Goal: Task Accomplishment & Management: Manage account settings

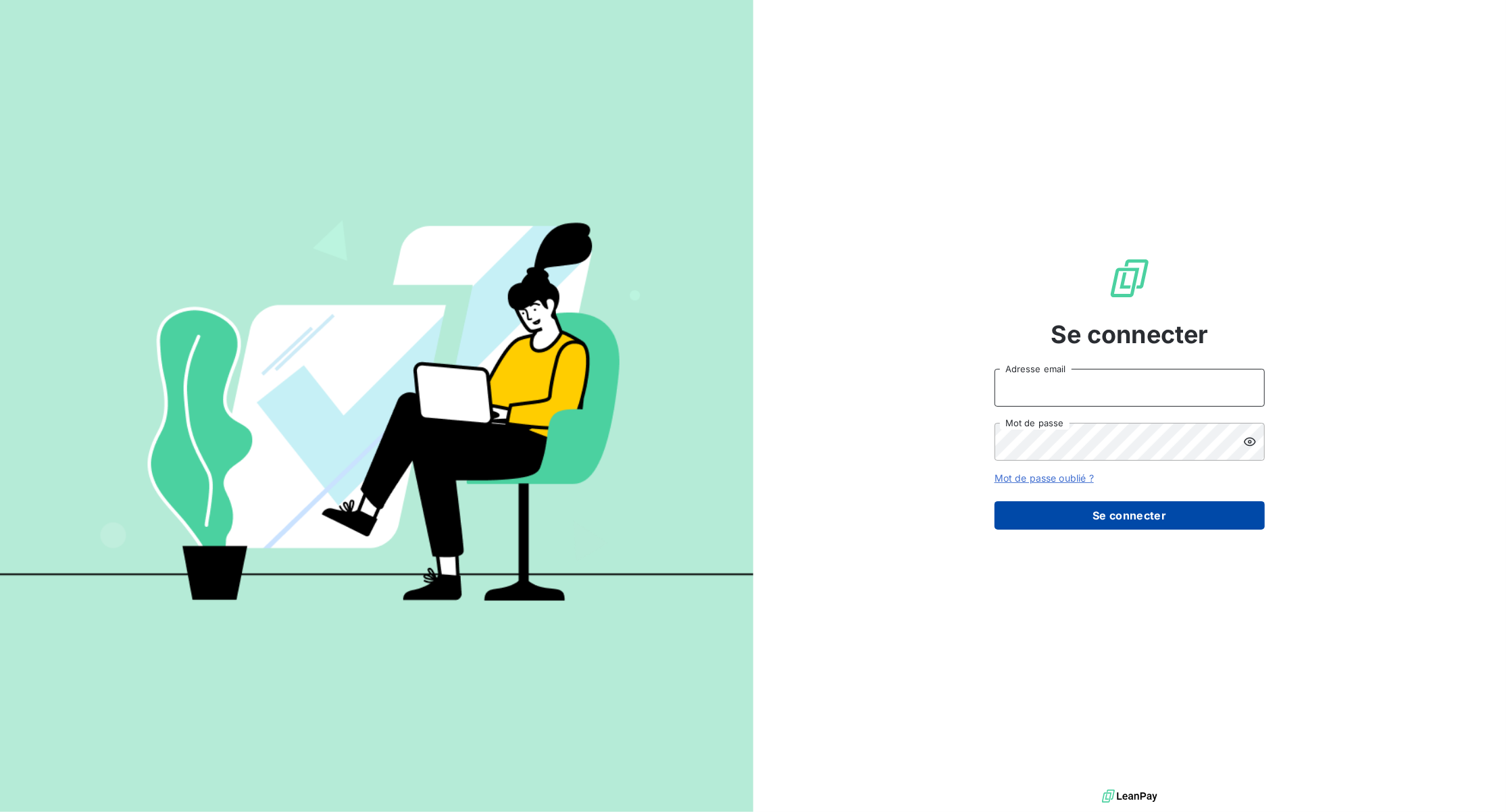
type input "[EMAIL_ADDRESS][DOMAIN_NAME]"
click at [1176, 520] on button "Se connecter" at bounding box center [1130, 516] width 270 height 29
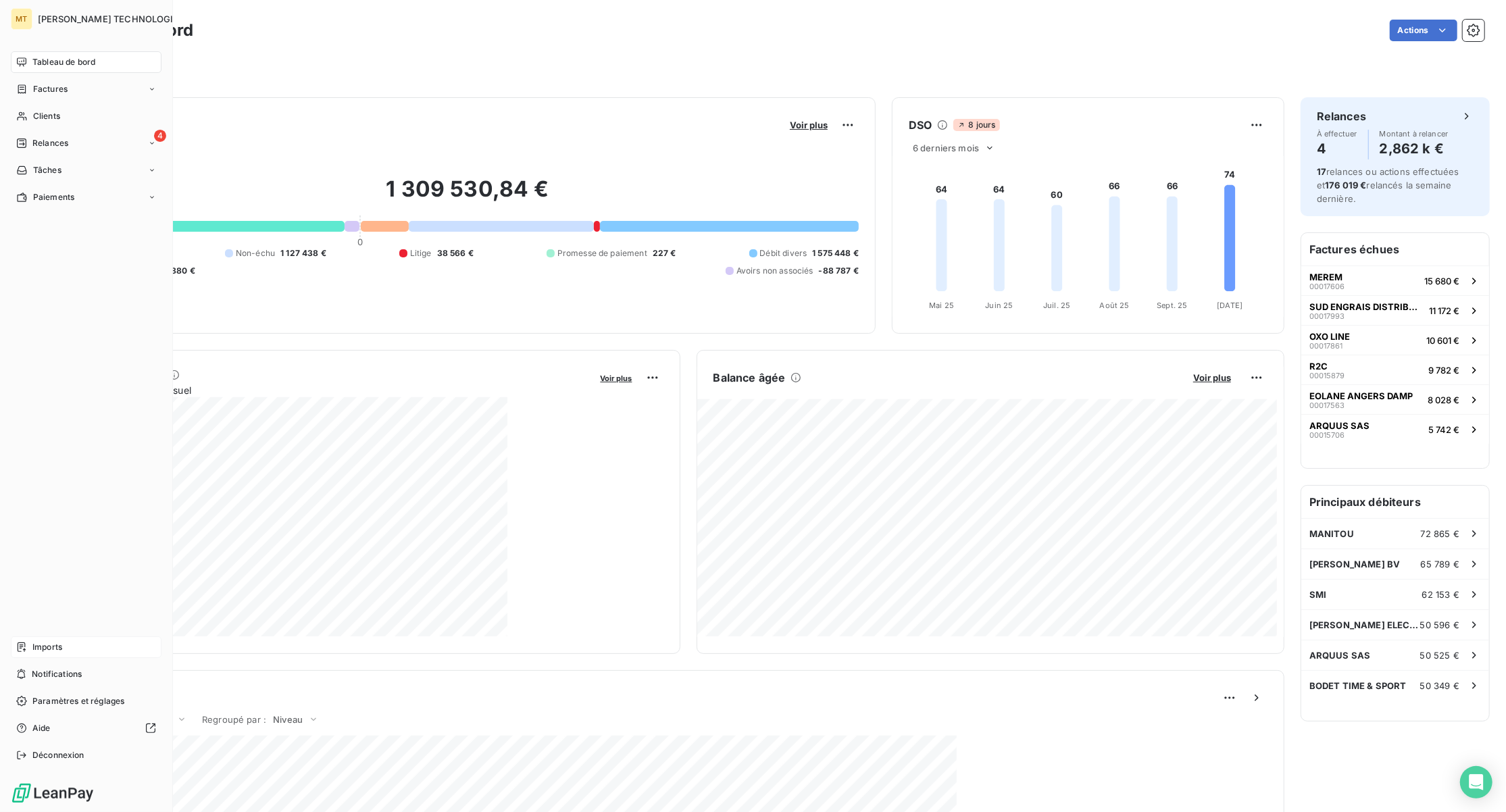
click at [48, 656] on div "Imports" at bounding box center [87, 647] width 151 height 21
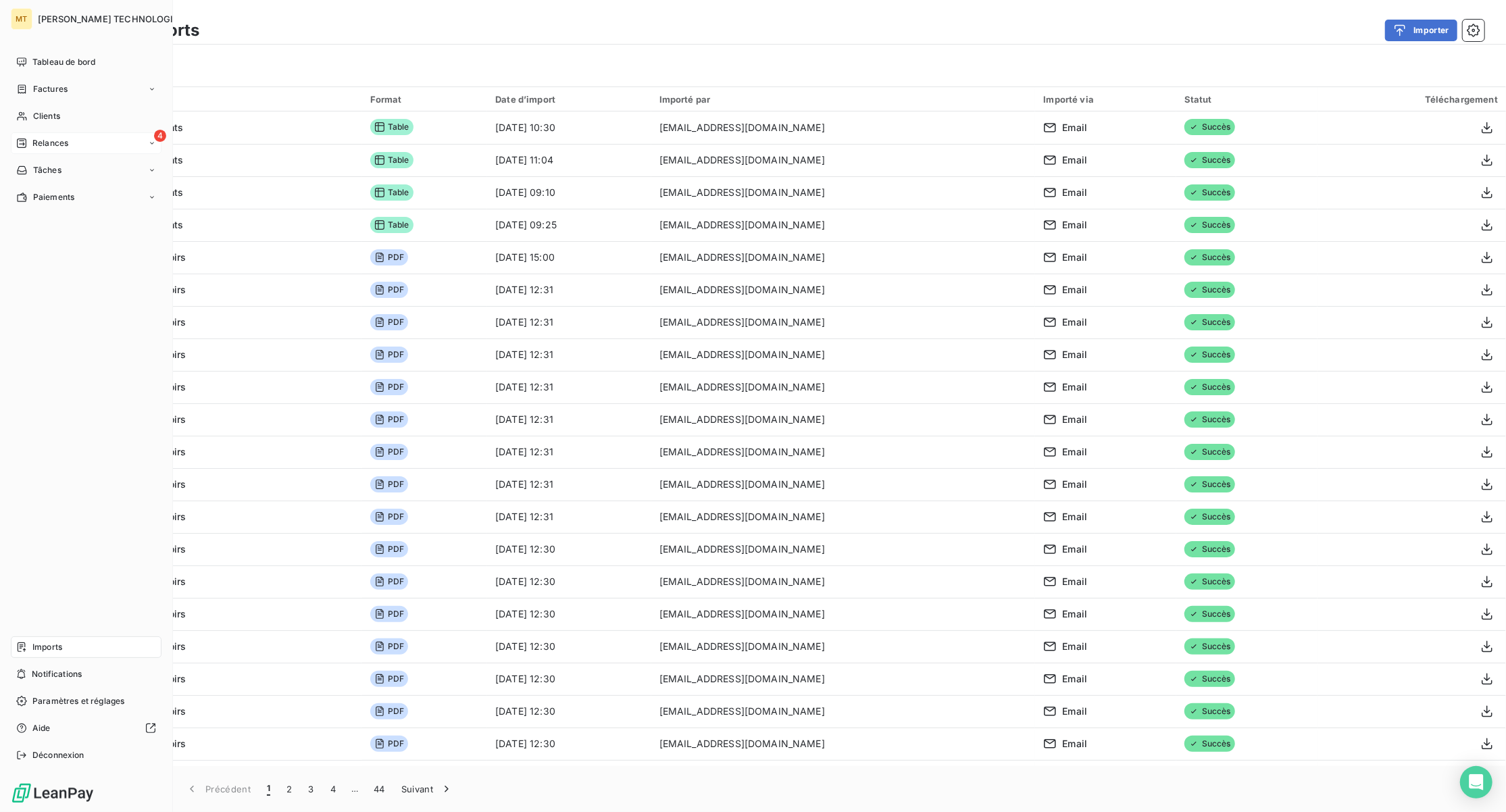
click at [41, 144] on span "Relances" at bounding box center [50, 143] width 36 height 12
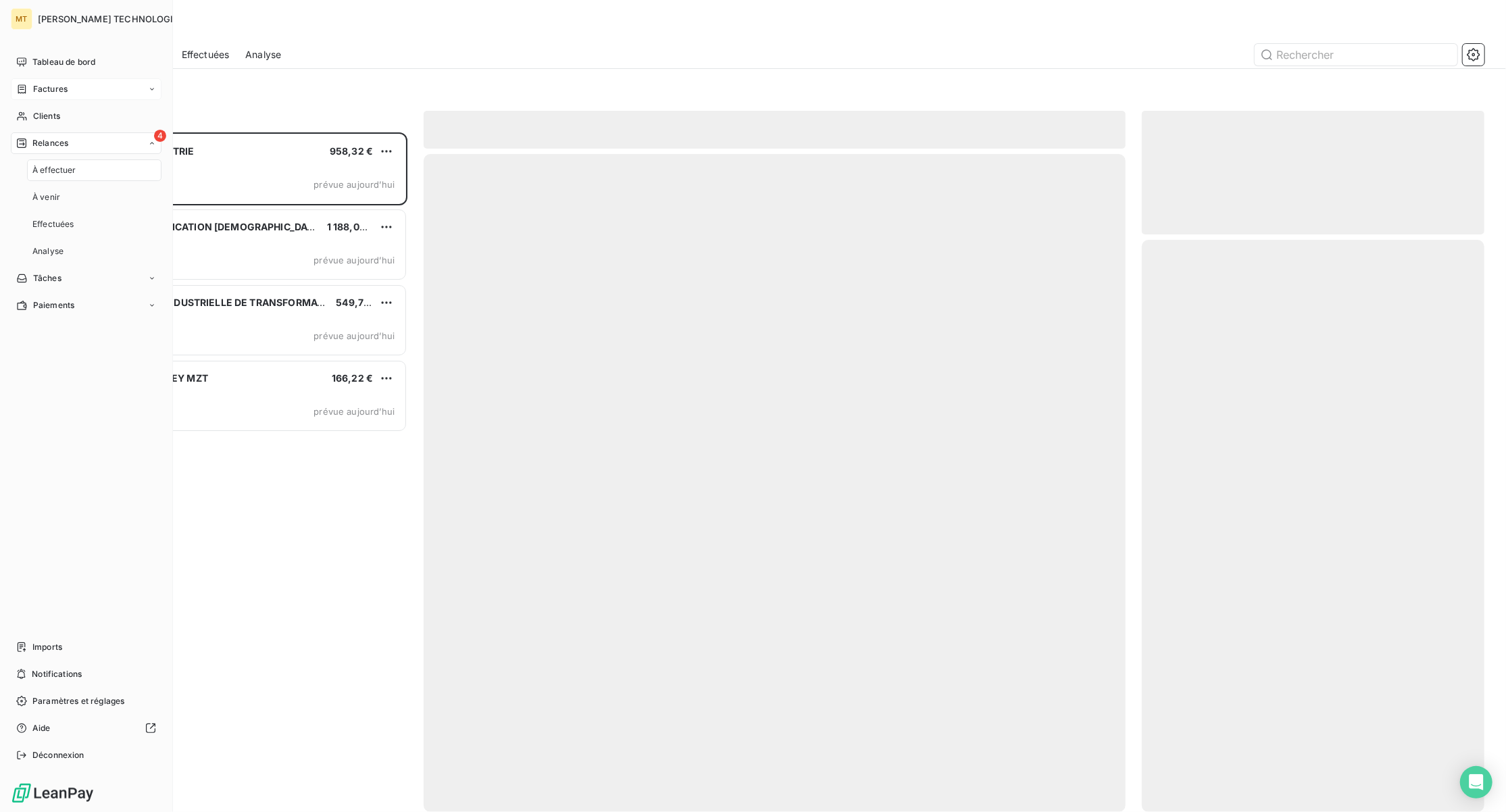
scroll to position [666, 328]
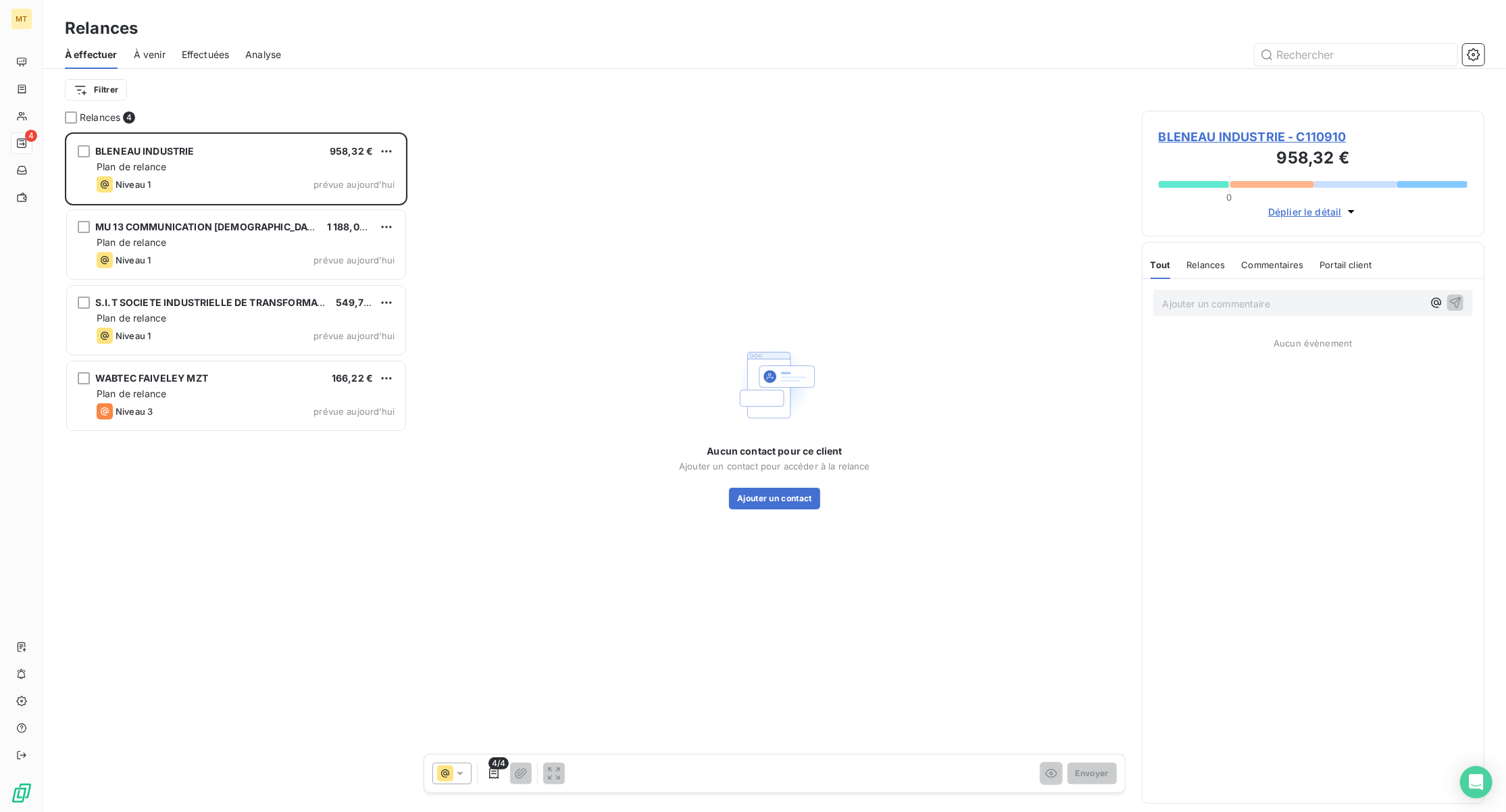
scroll to position [666, 328]
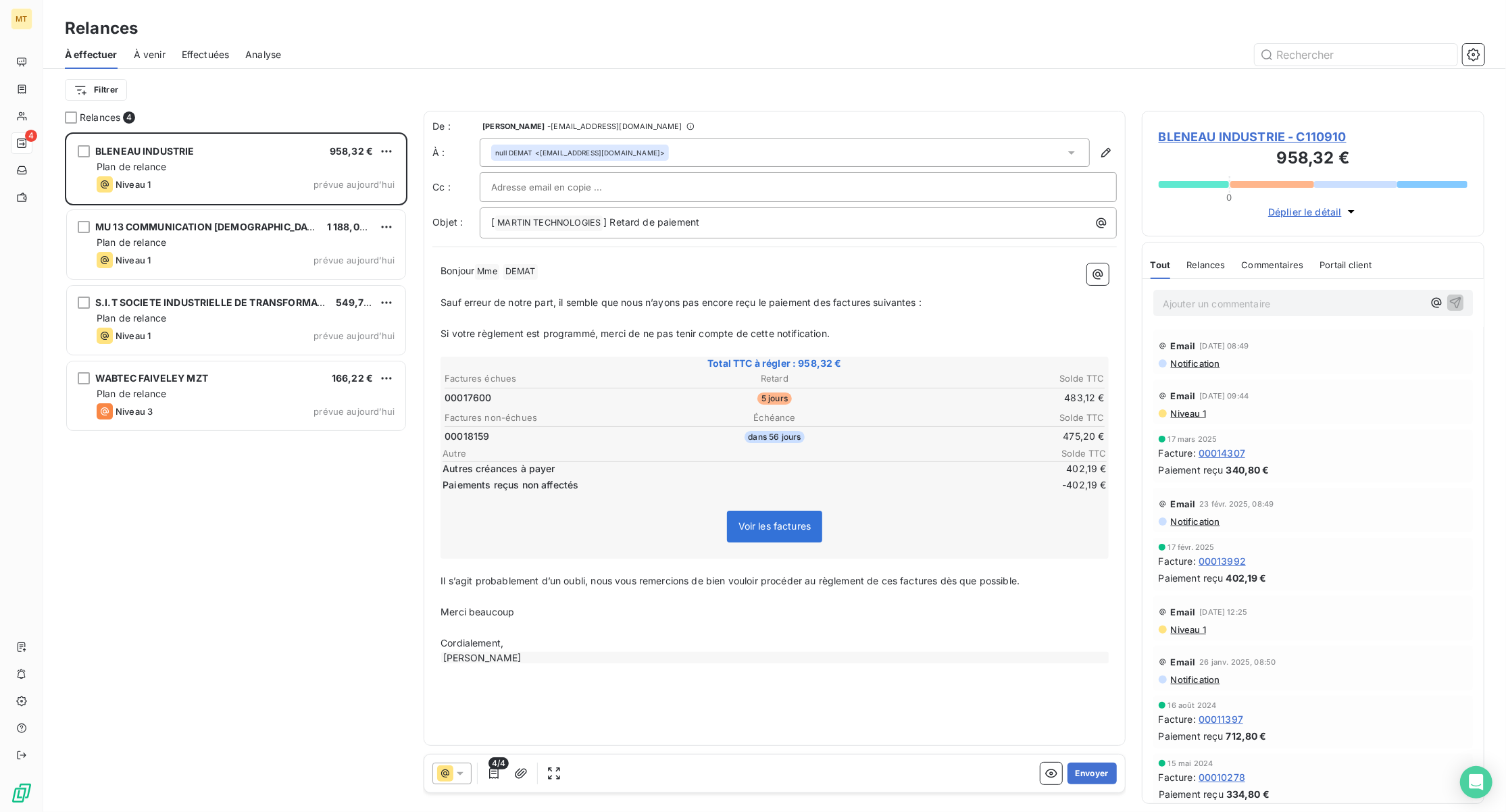
click at [573, 264] on p "Bonjour Mme ﻿ DEMAT ﻿ ﻿" at bounding box center [774, 272] width 668 height 16
click at [1094, 770] on button "Envoyer" at bounding box center [1092, 773] width 49 height 21
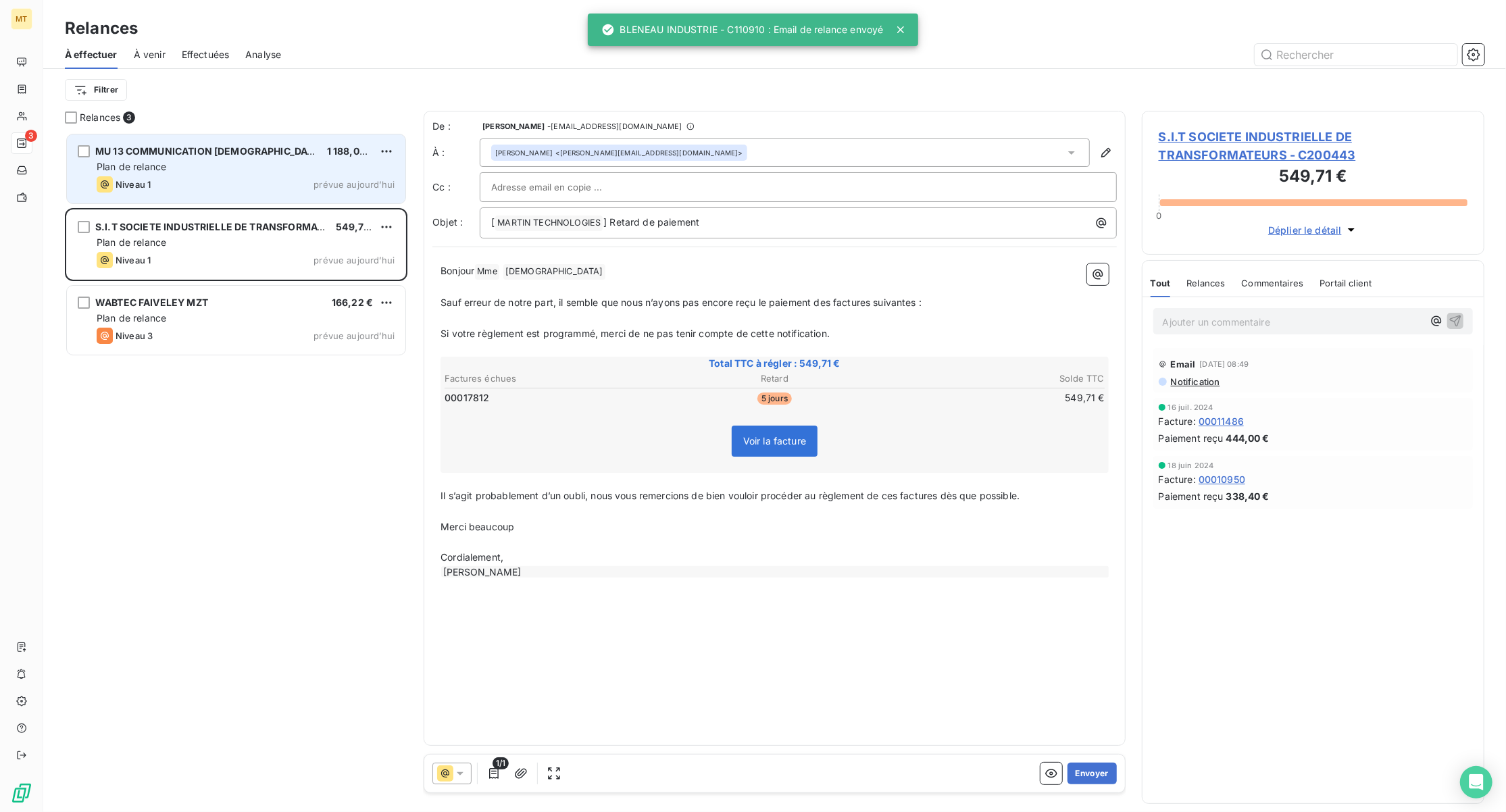
click at [185, 160] on div "Plan de relance" at bounding box center [246, 167] width 298 height 14
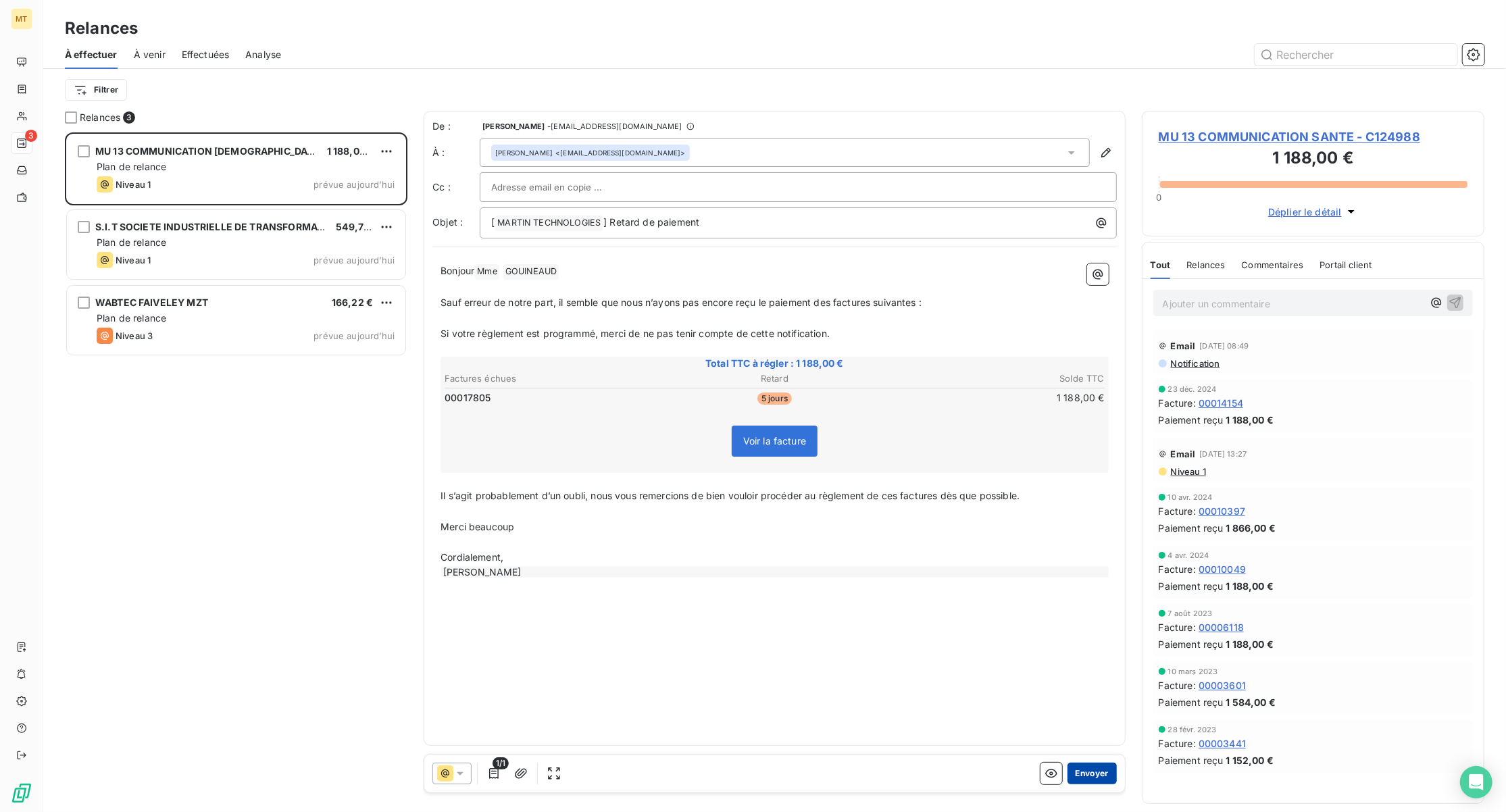
click at [1090, 779] on button "Envoyer" at bounding box center [1092, 773] width 49 height 21
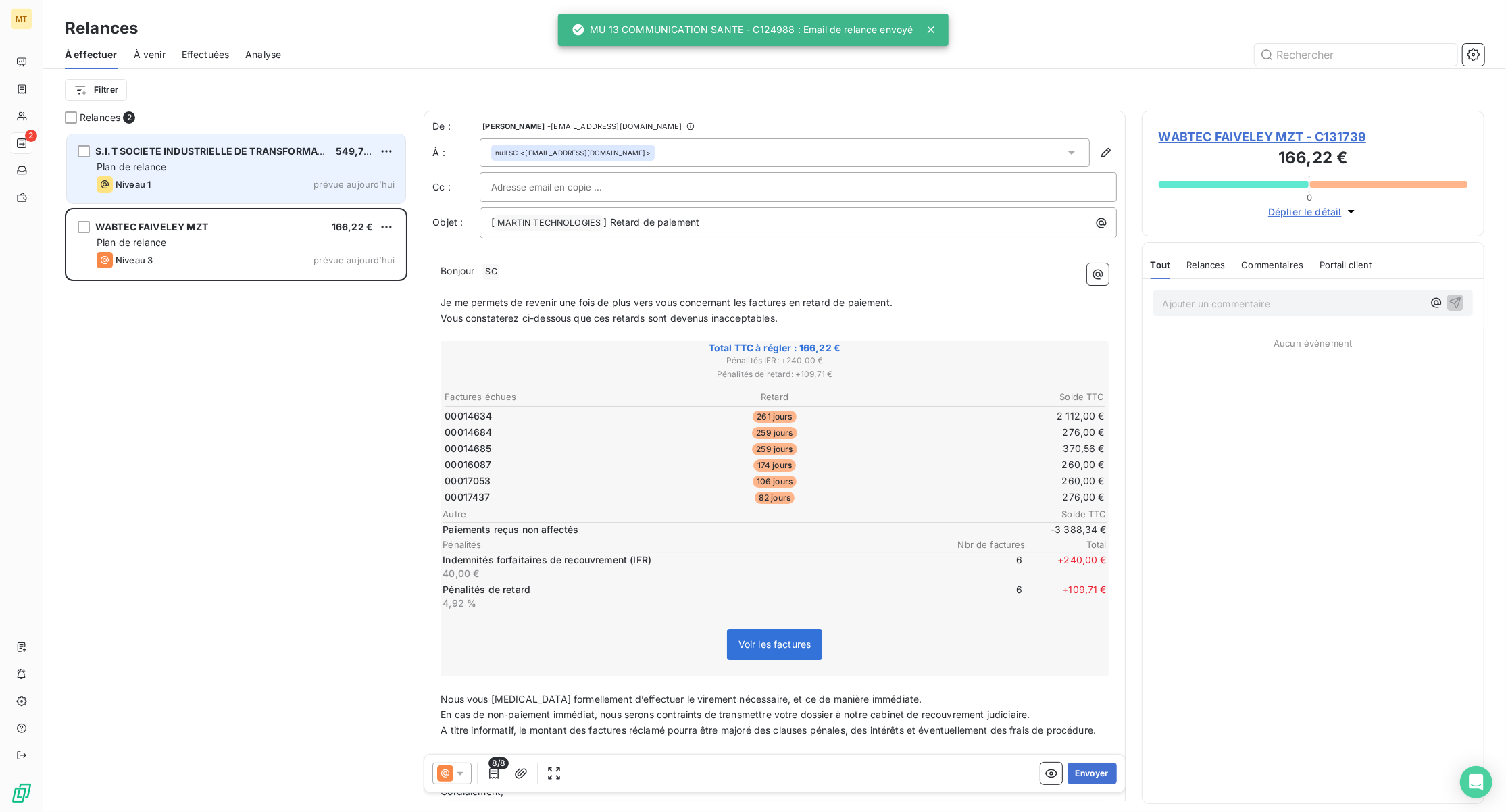
click at [203, 180] on div "Niveau 1 prévue aujourd’hui" at bounding box center [246, 184] width 298 height 16
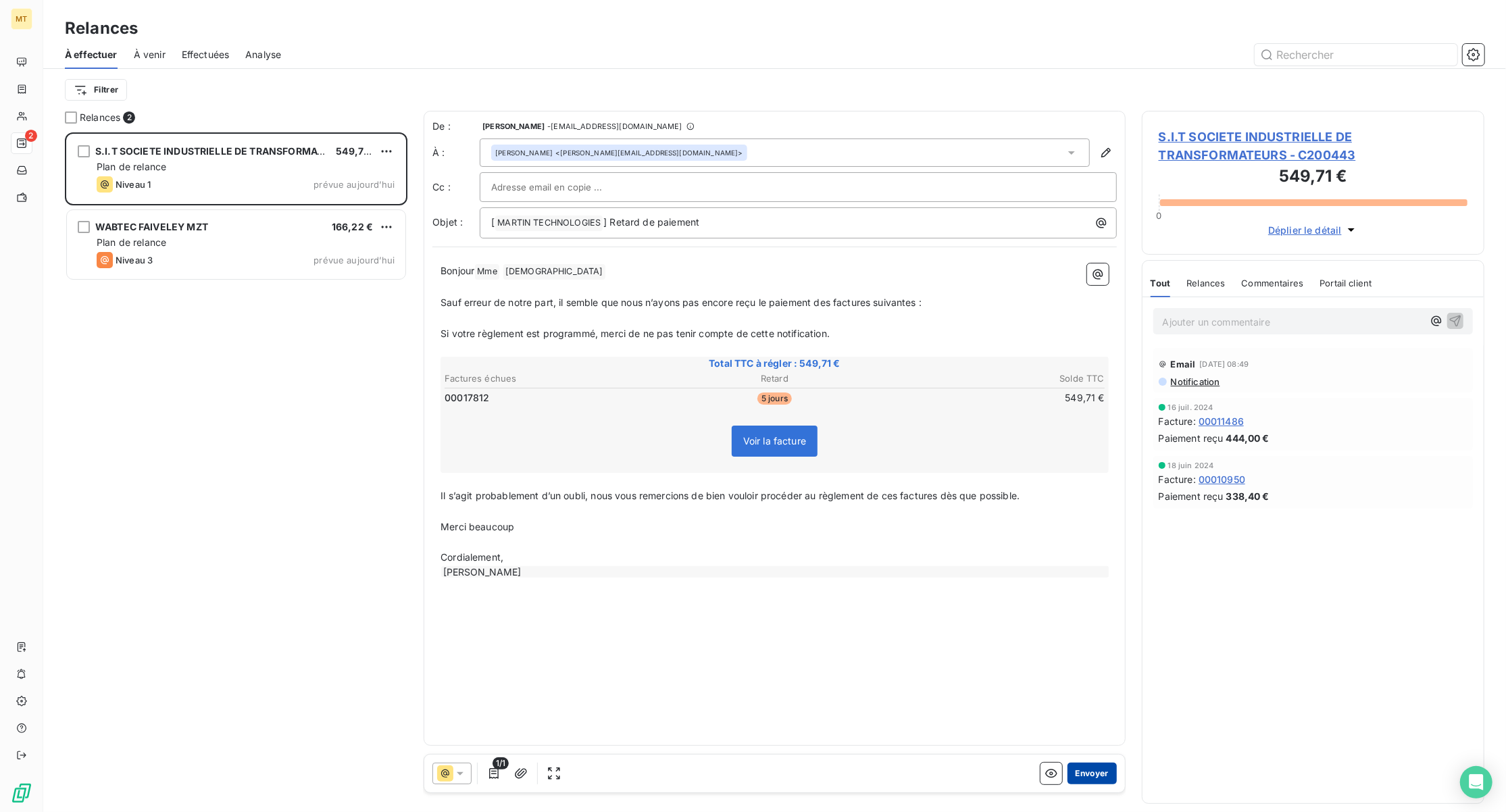
click at [1094, 775] on button "Envoyer" at bounding box center [1092, 773] width 49 height 21
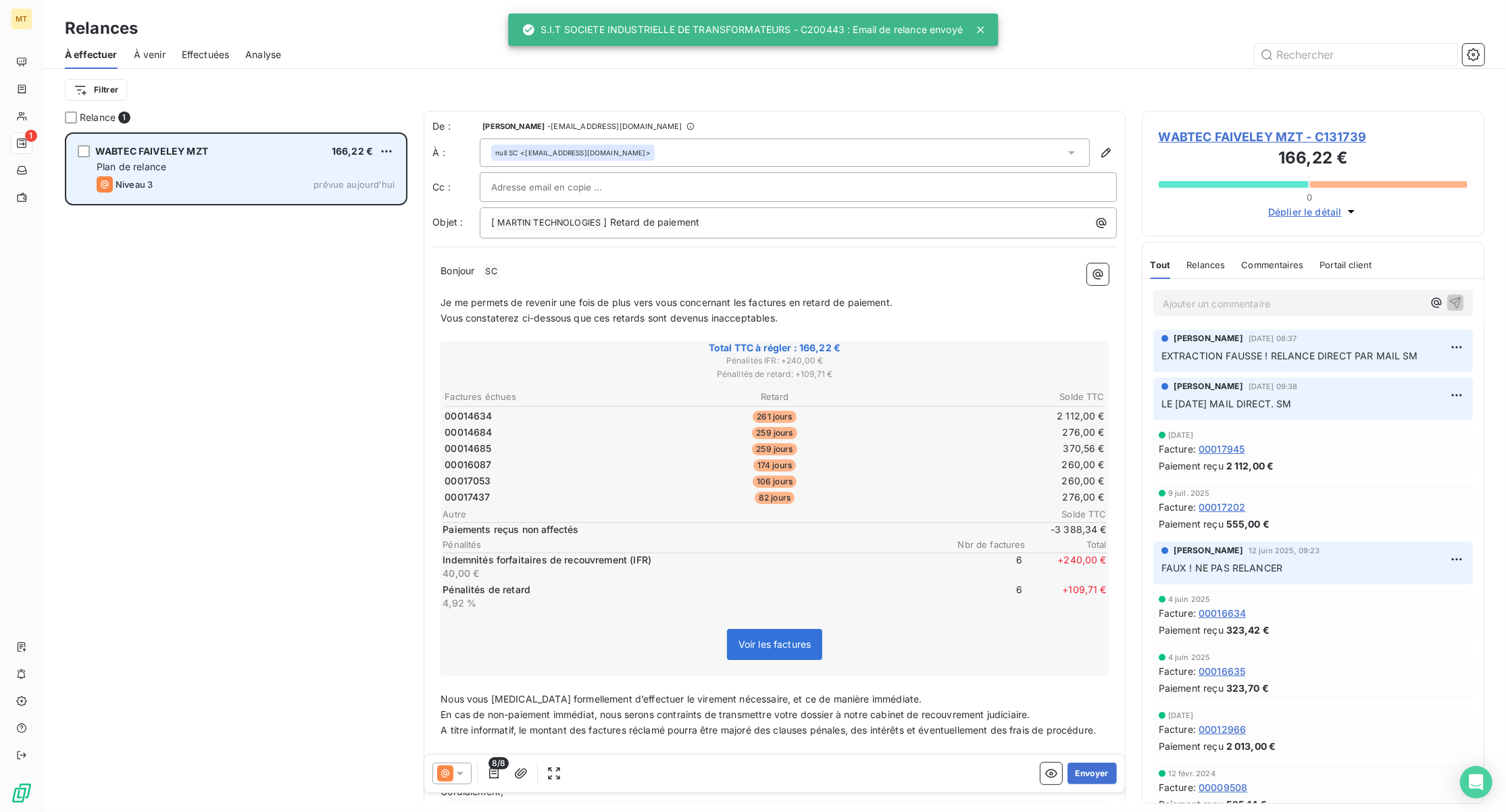
click at [251, 176] on div "Niveau 3 prévue aujourd’hui" at bounding box center [246, 184] width 298 height 16
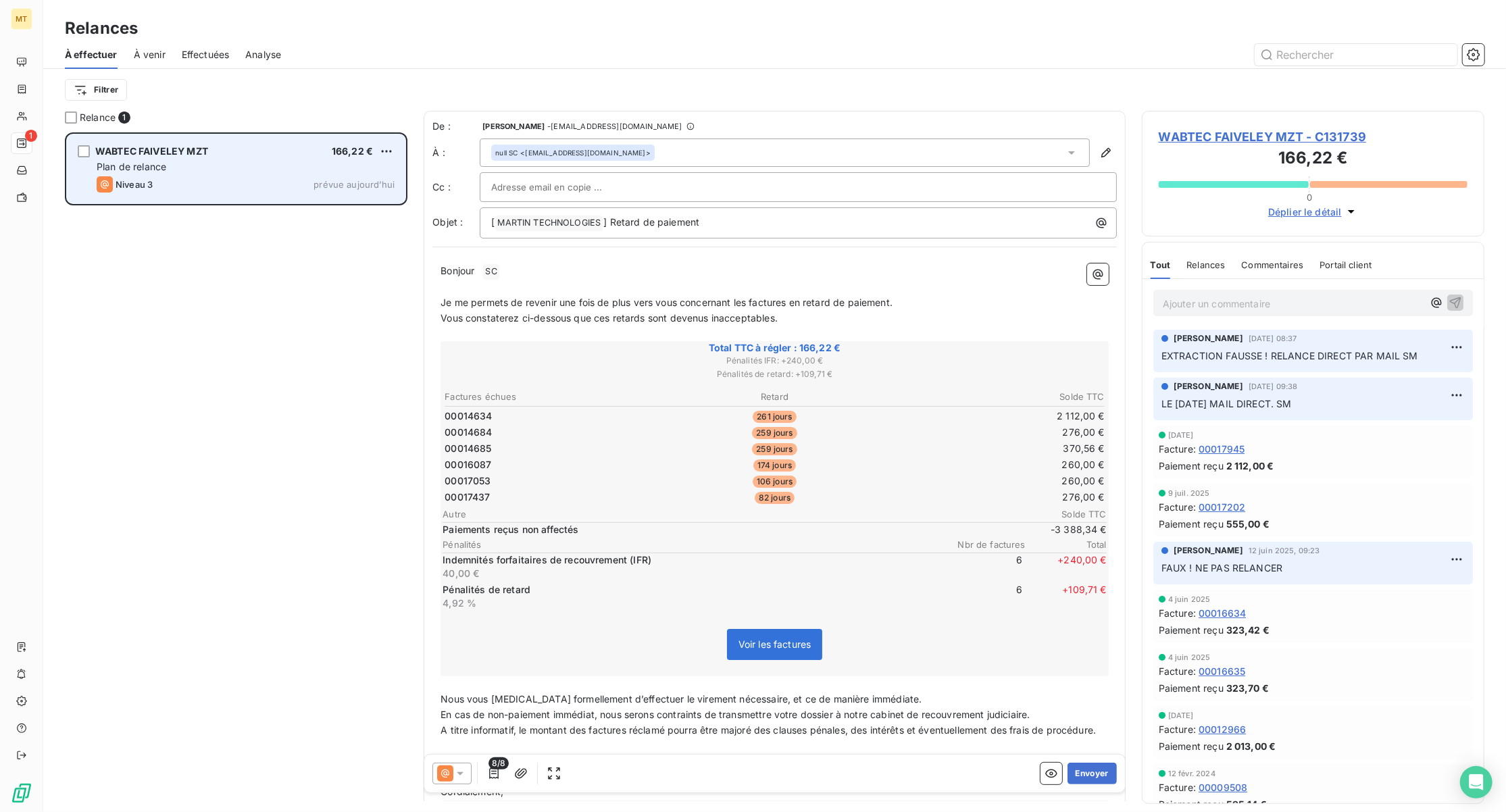
click at [223, 172] on div "Plan de relance" at bounding box center [246, 167] width 298 height 14
click at [384, 149] on html "MT 1 Relances À effectuer À venir Effectuées Analyse Filtrer Relance 1 WABTEC F…" at bounding box center [753, 406] width 1506 height 812
click at [325, 199] on div "Passer cette action" at bounding box center [328, 202] width 121 height 21
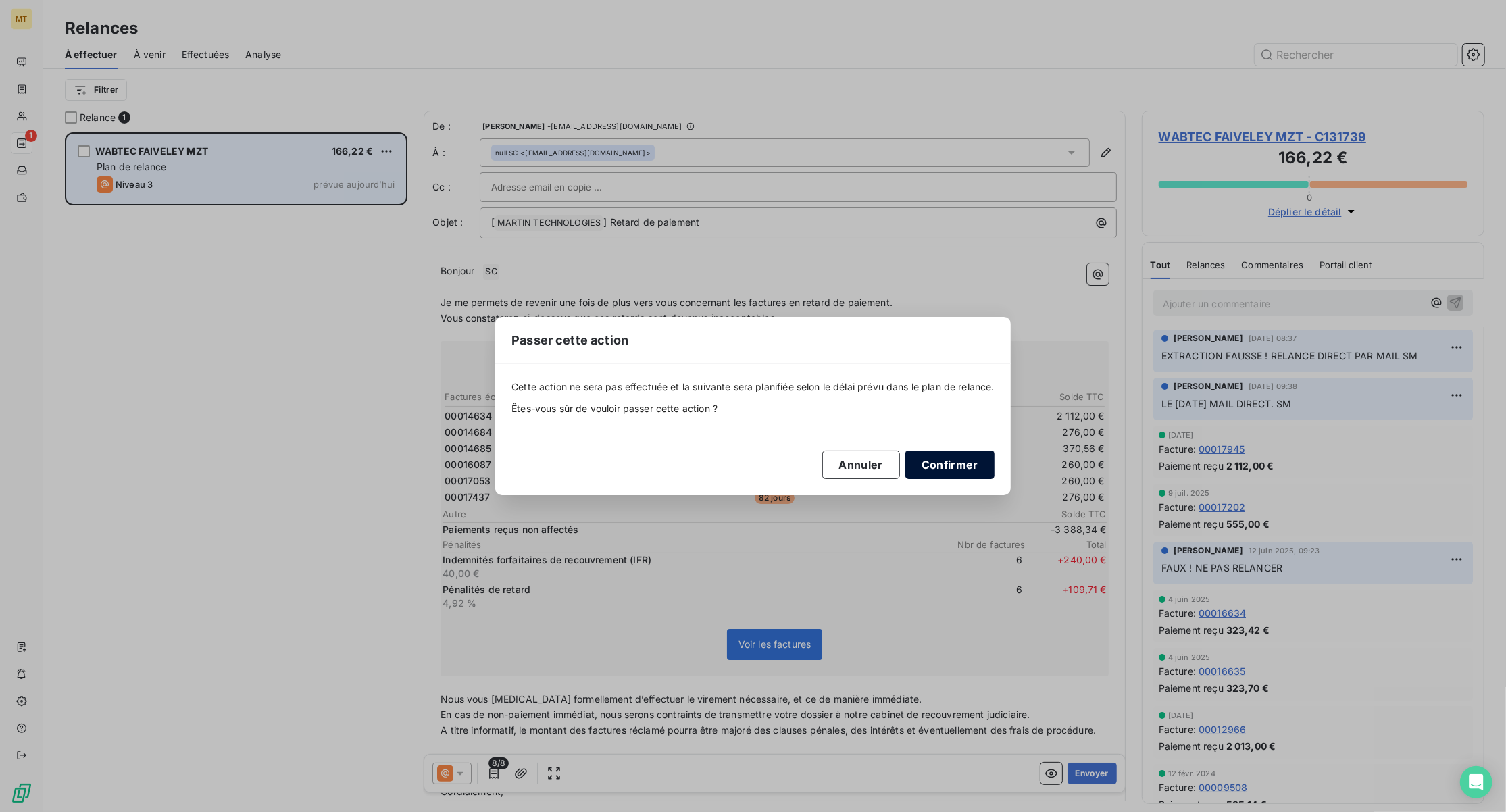
click at [969, 458] on button "Confirmer" at bounding box center [950, 465] width 89 height 29
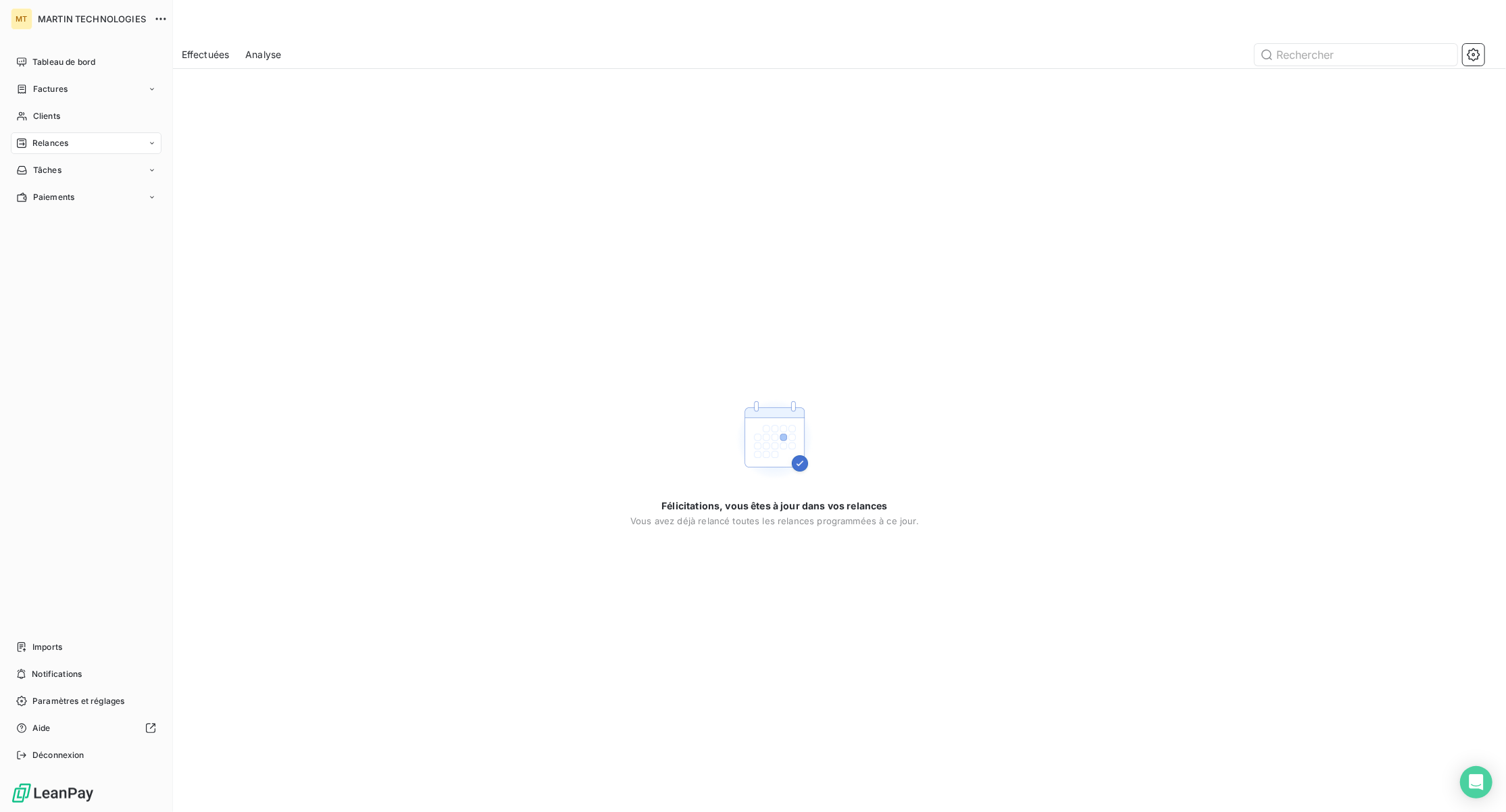
click at [58, 147] on span "Relances" at bounding box center [50, 143] width 36 height 12
click at [27, 62] on icon at bounding box center [21, 62] width 11 height 11
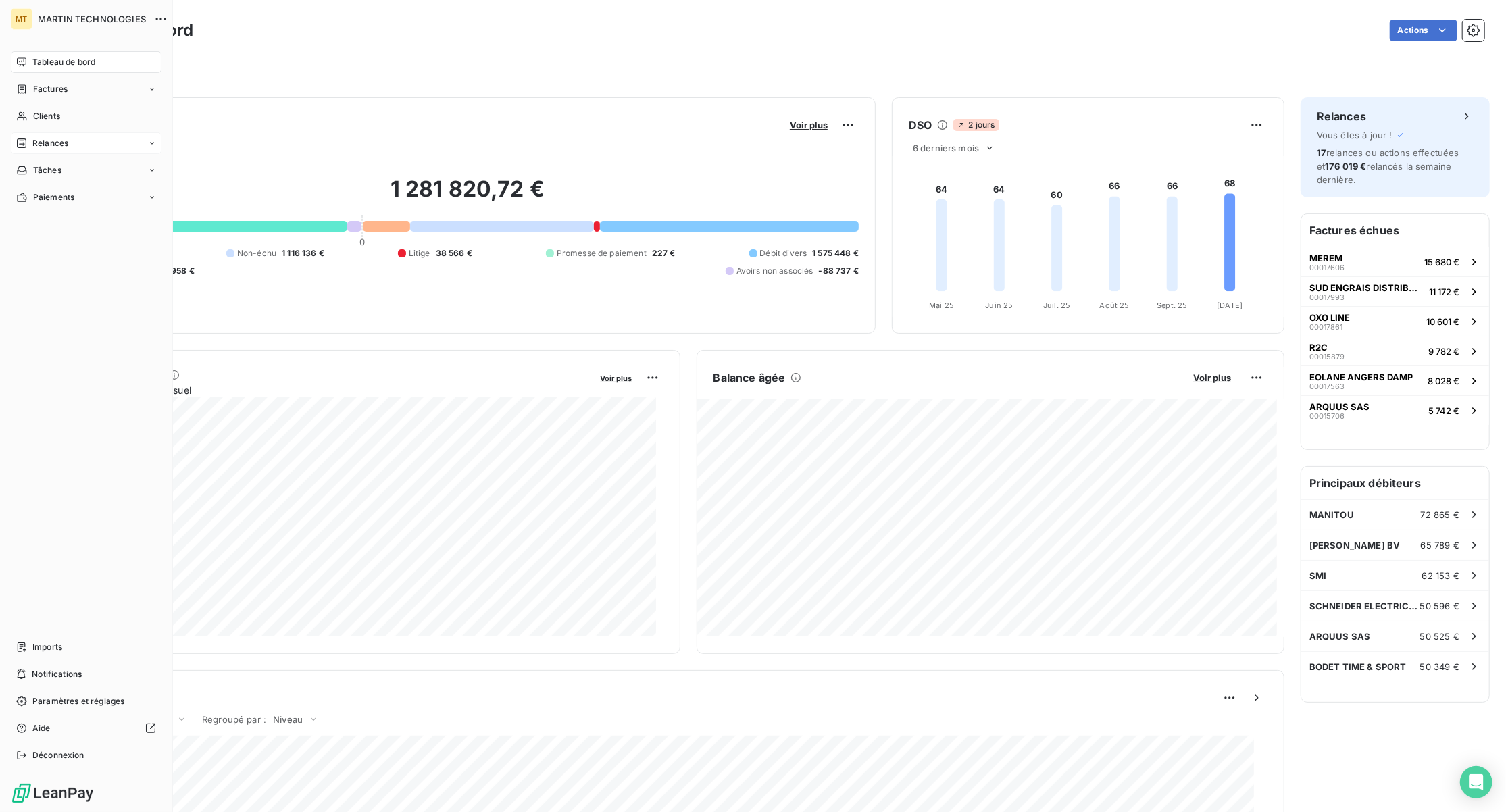
click at [58, 139] on span "Relances" at bounding box center [50, 143] width 36 height 12
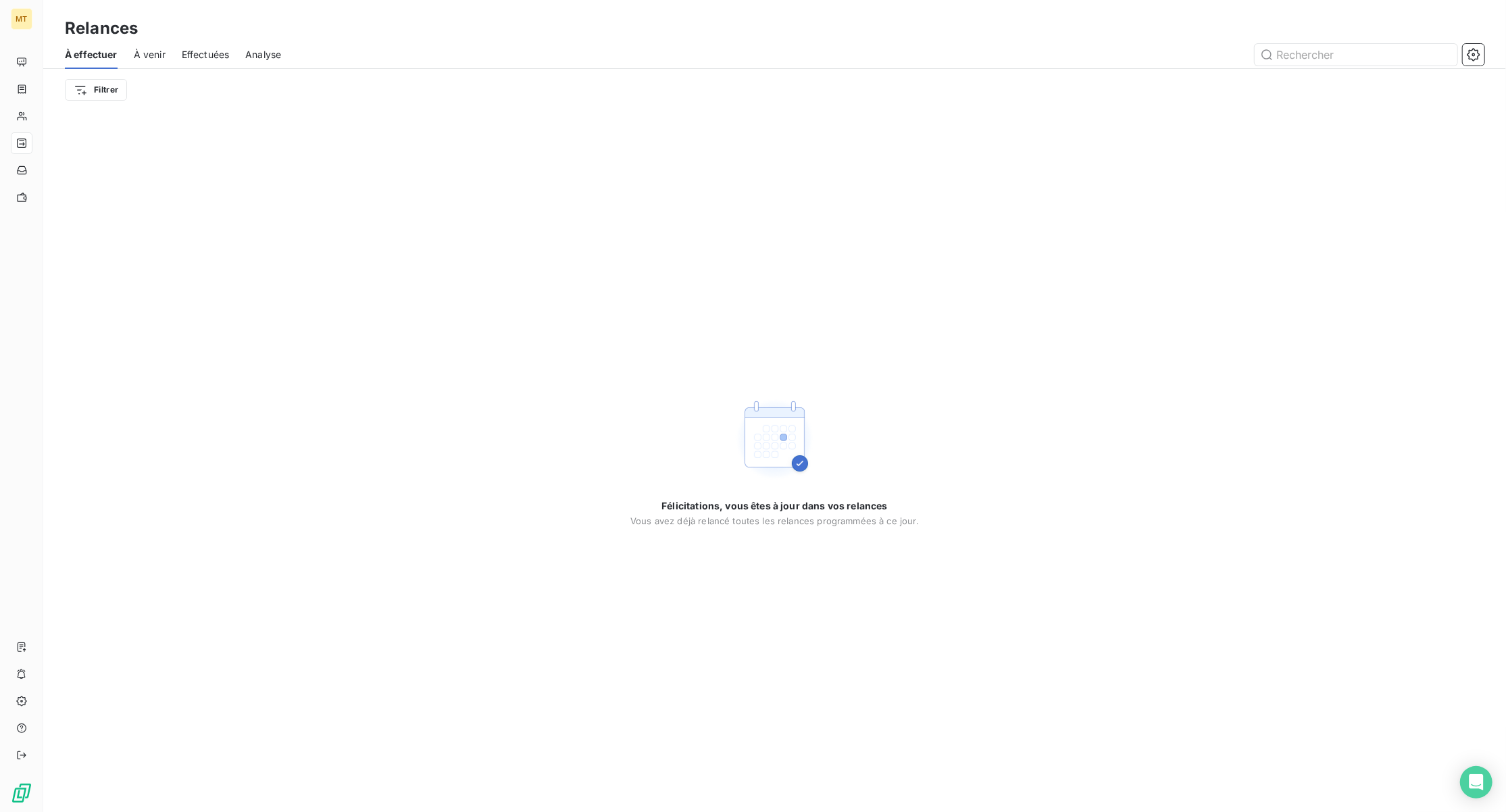
click at [161, 54] on span "À venir" at bounding box center [149, 54] width 32 height 14
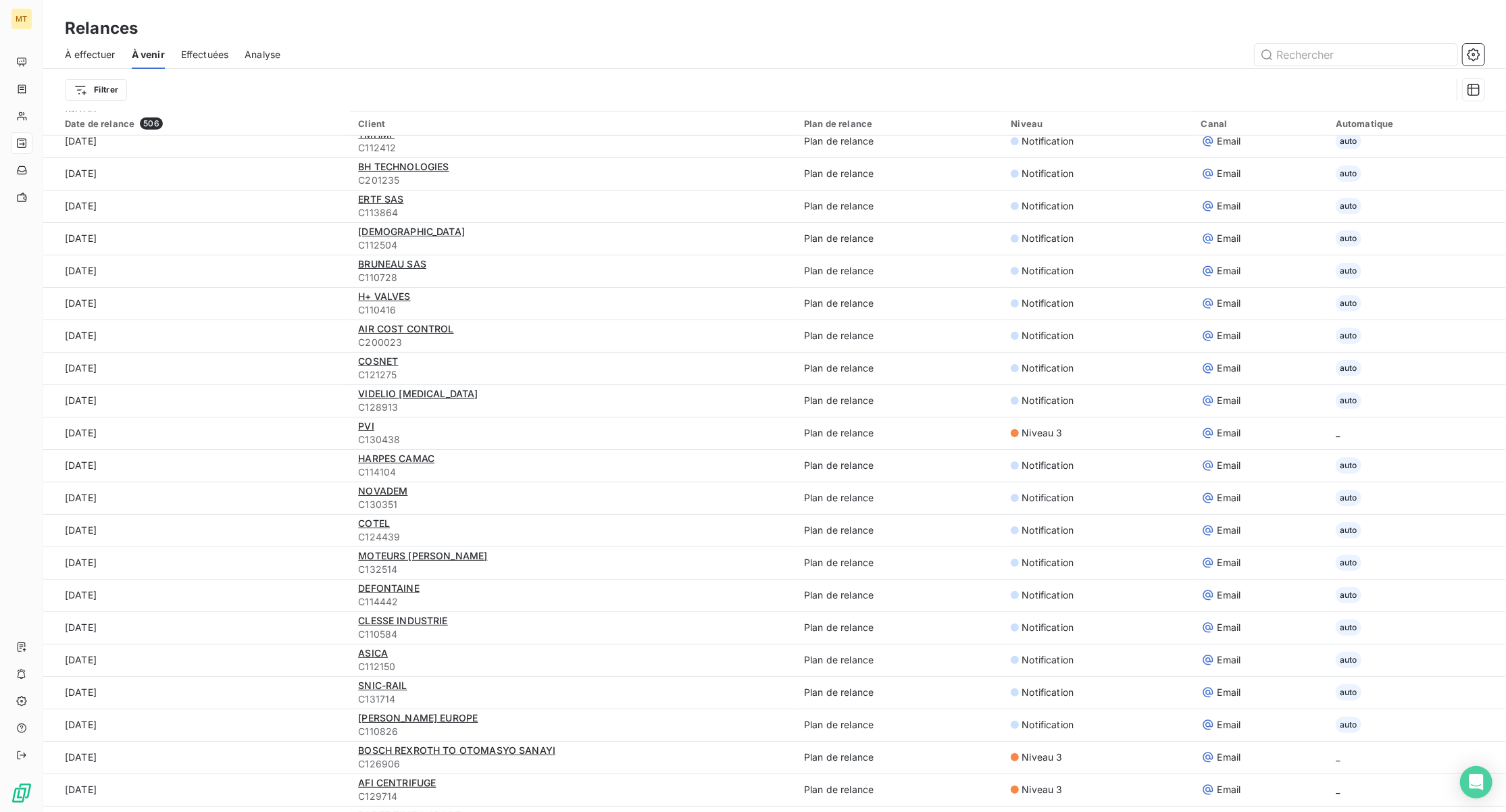
scroll to position [1170, 0]
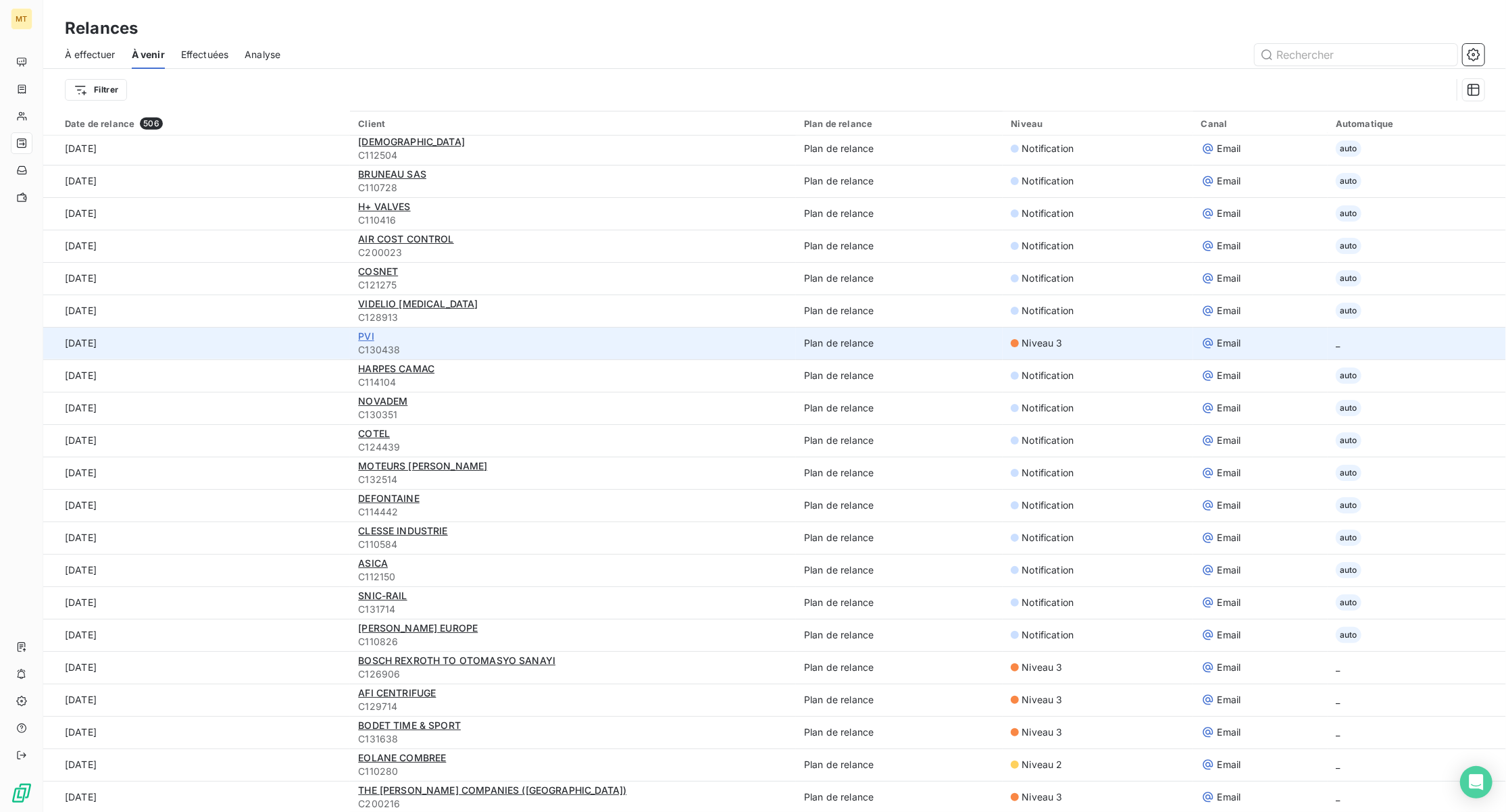
click at [358, 335] on span "PVI" at bounding box center [366, 336] width 16 height 11
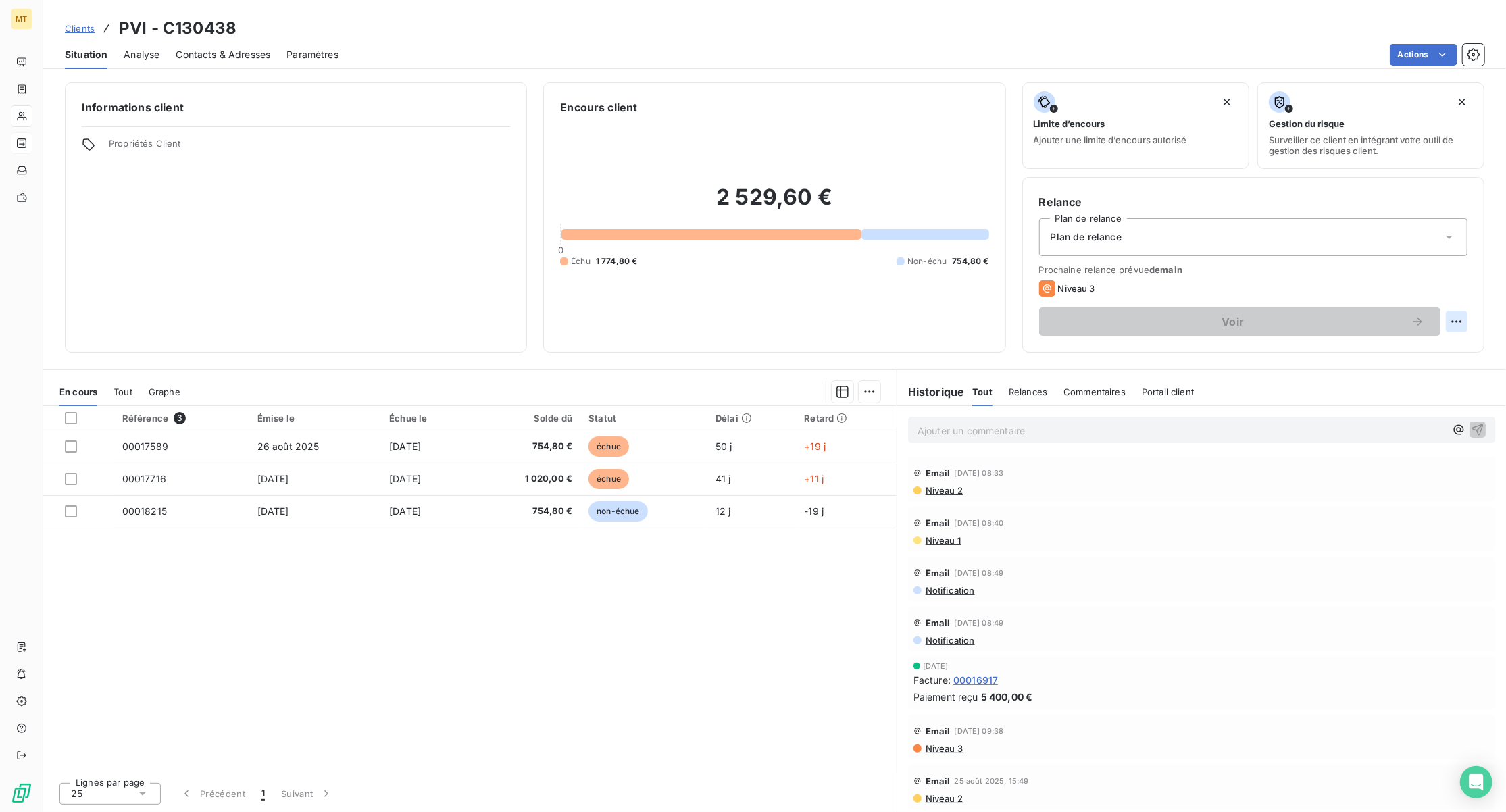
click at [1460, 320] on html "MT Clients PVI - C130438 Situation Analyse Contacts & Adresses Paramètres Actio…" at bounding box center [753, 406] width 1506 height 812
click at [1397, 351] on div "Replanifier cette action" at bounding box center [1401, 351] width 121 height 21
select select "9"
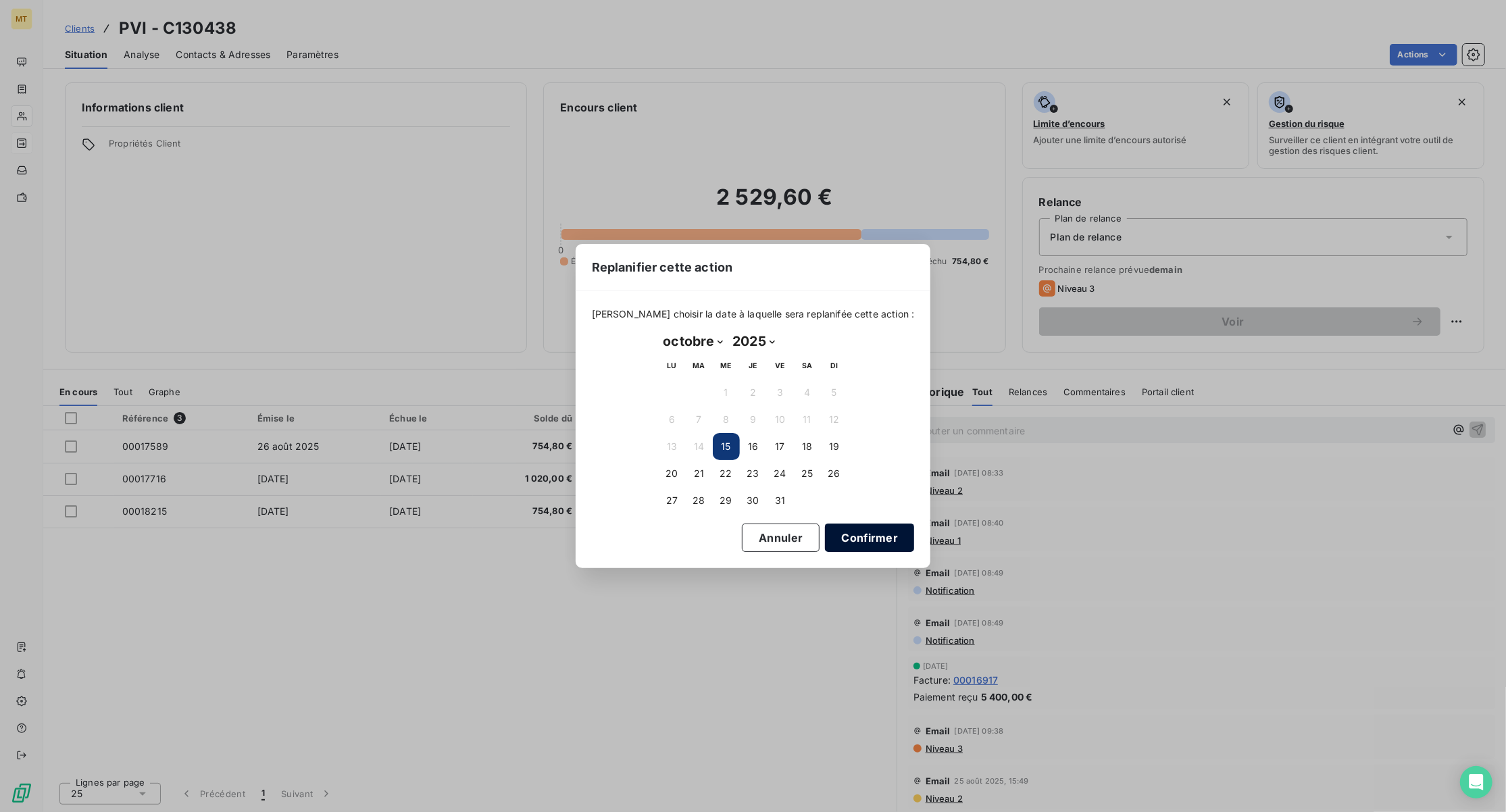
click at [853, 539] on button "Confirmer" at bounding box center [869, 538] width 89 height 29
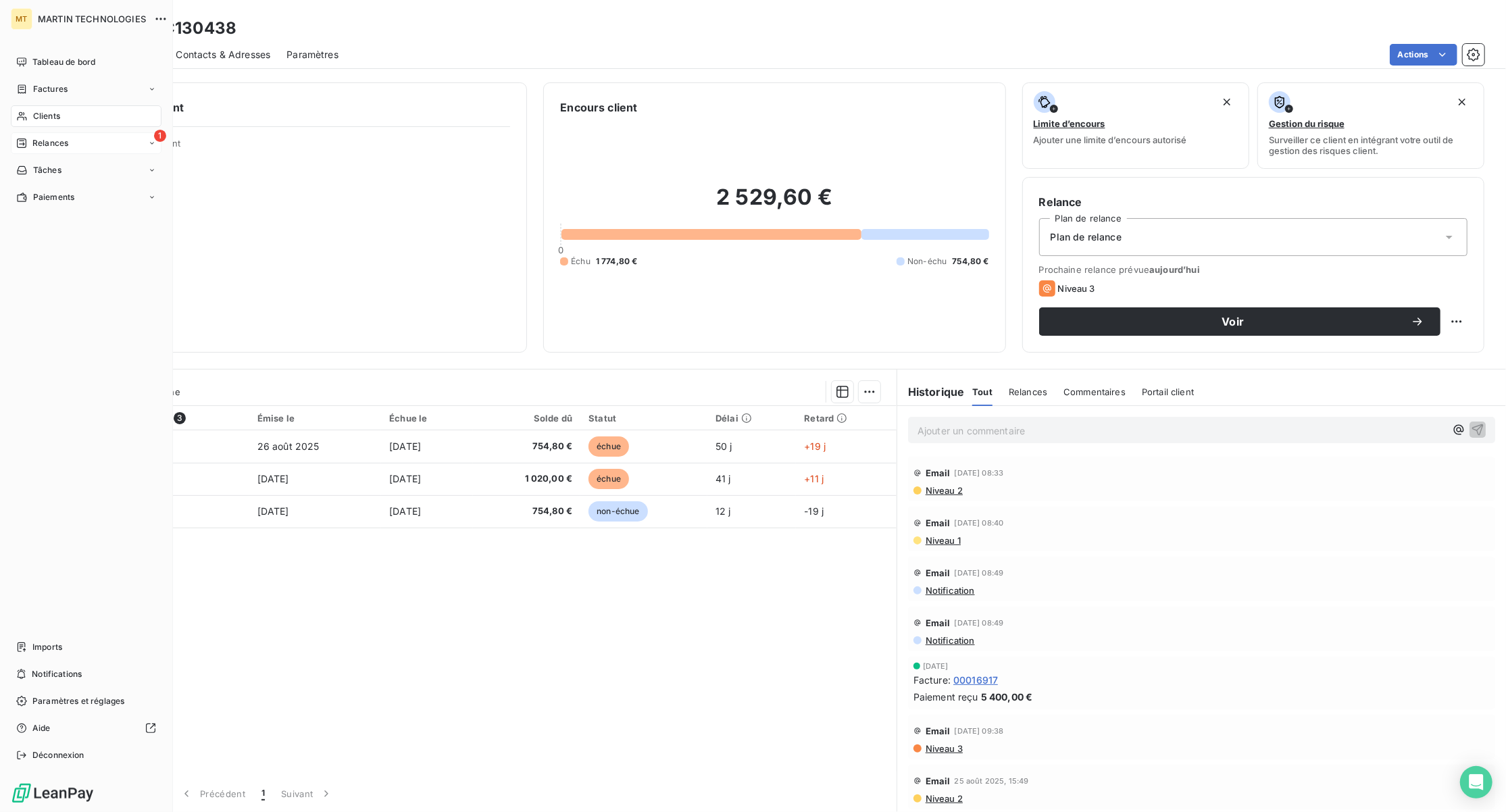
click at [56, 146] on span "Relances" at bounding box center [50, 143] width 36 height 12
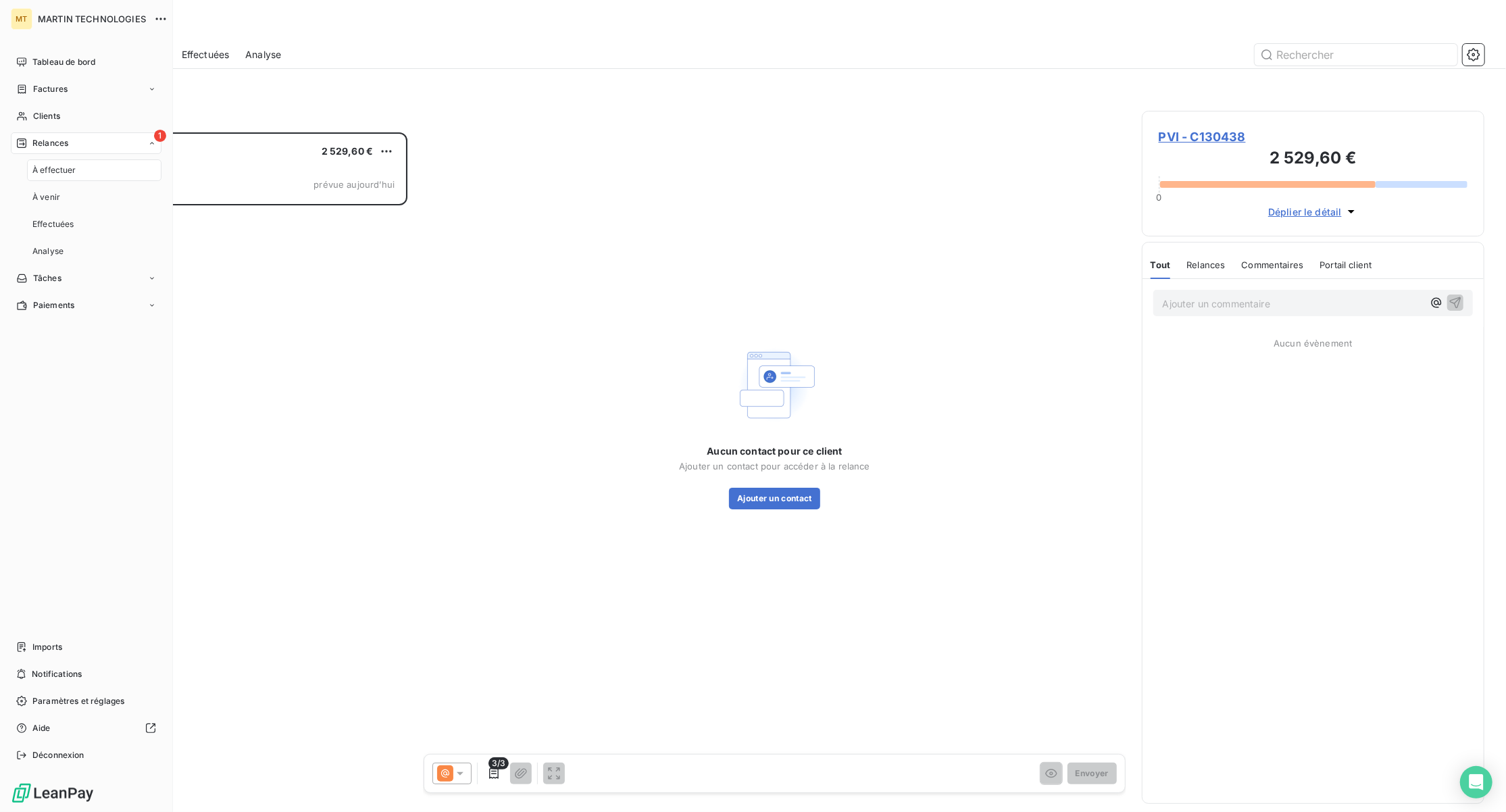
scroll to position [666, 328]
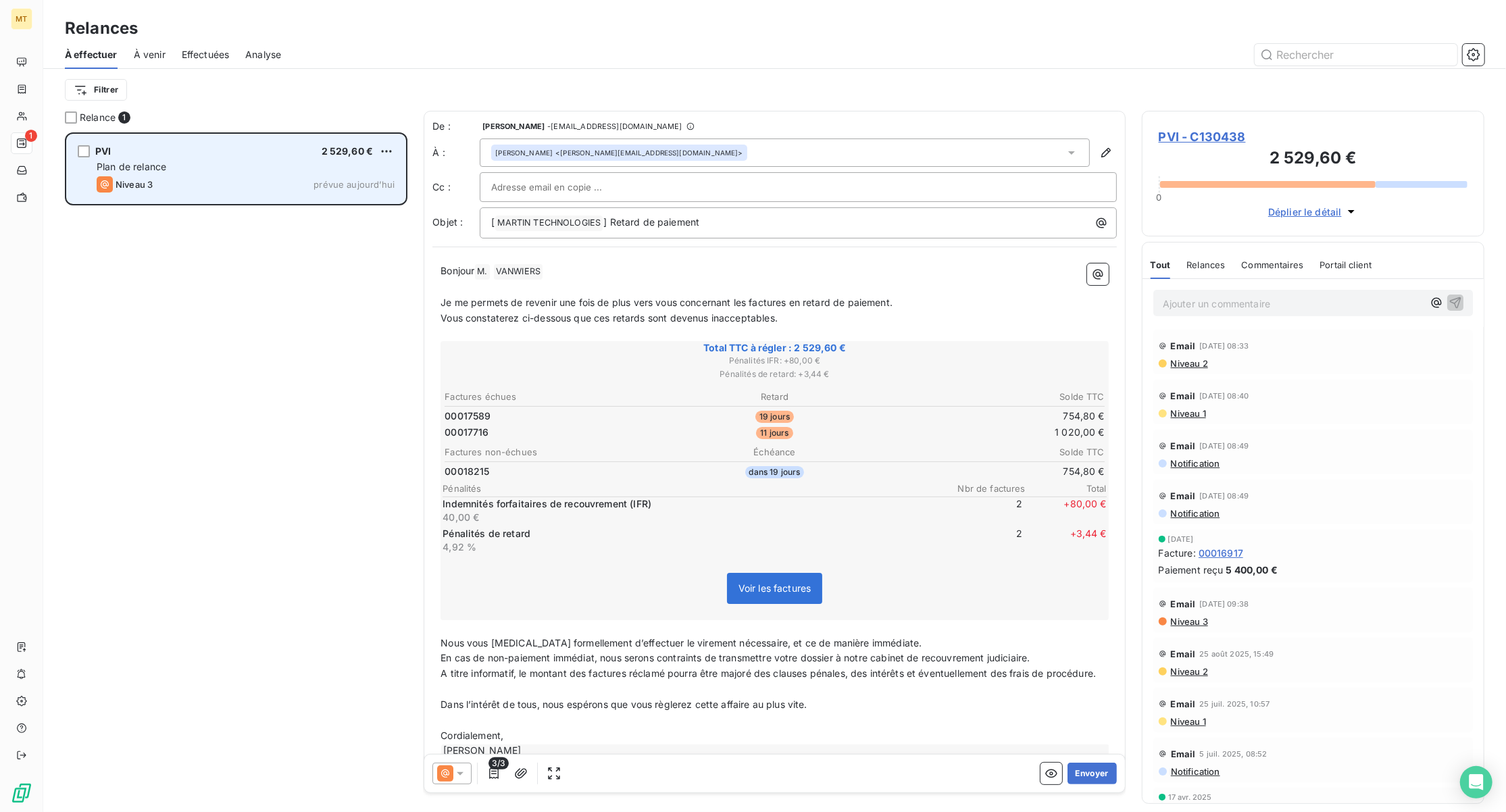
click at [254, 174] on div "PVI 2 529,60 € Plan de relance Niveau 3 prévue aujourd’hui" at bounding box center [236, 168] width 339 height 69
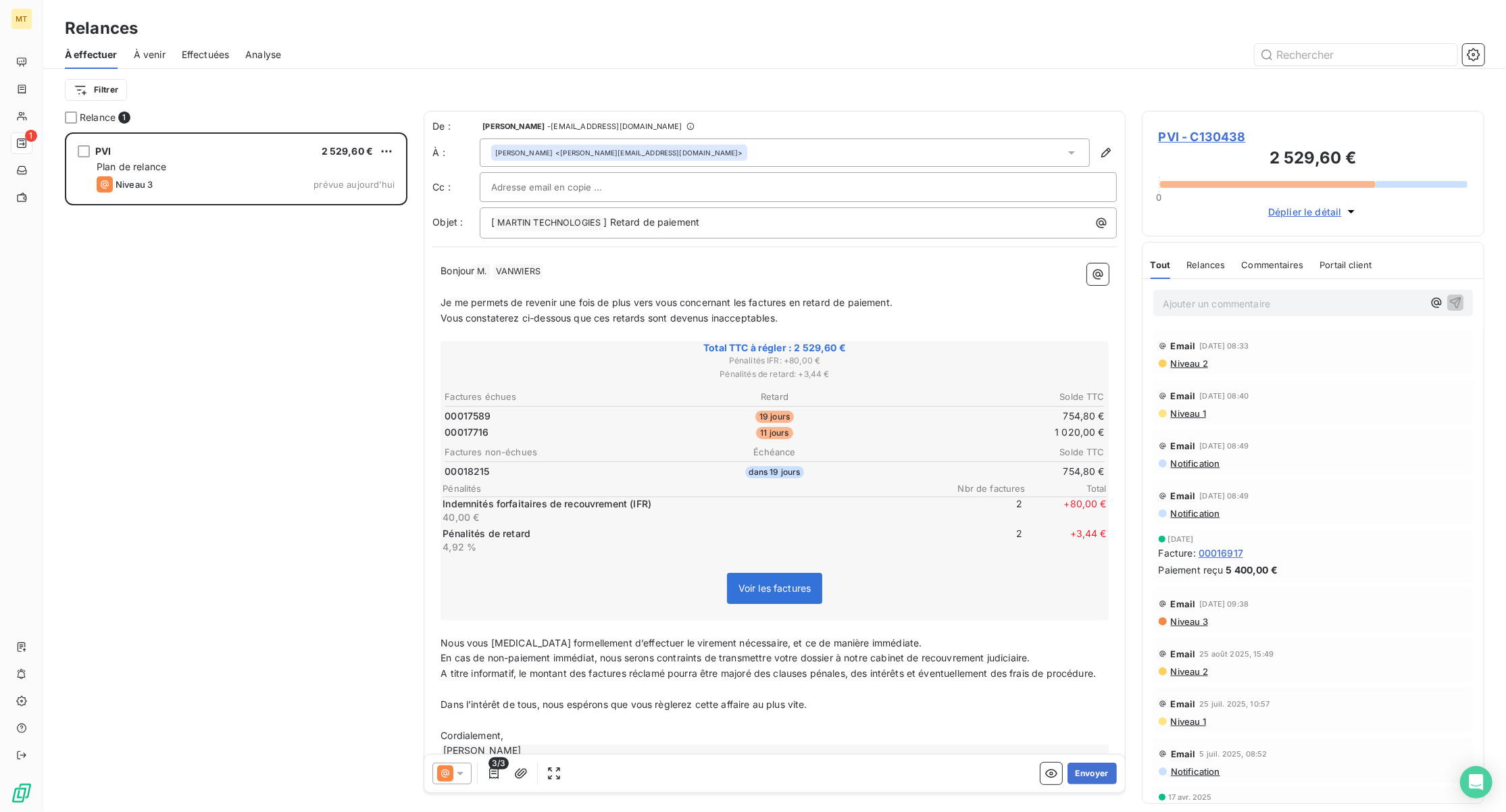
click at [1184, 365] on span "Niveau 2" at bounding box center [1189, 364] width 38 height 11
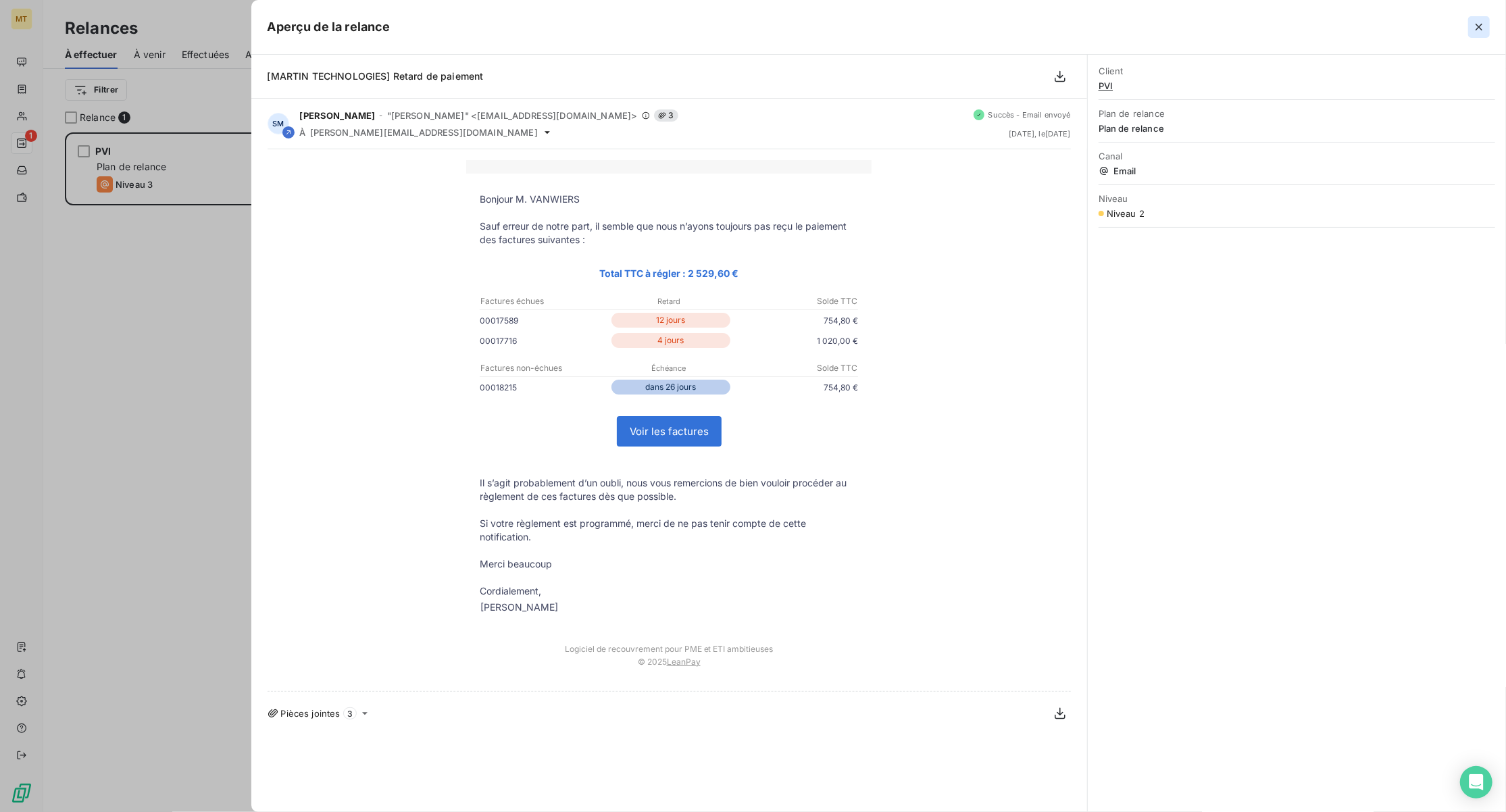
click at [1477, 27] on icon "button" at bounding box center [1479, 27] width 14 height 14
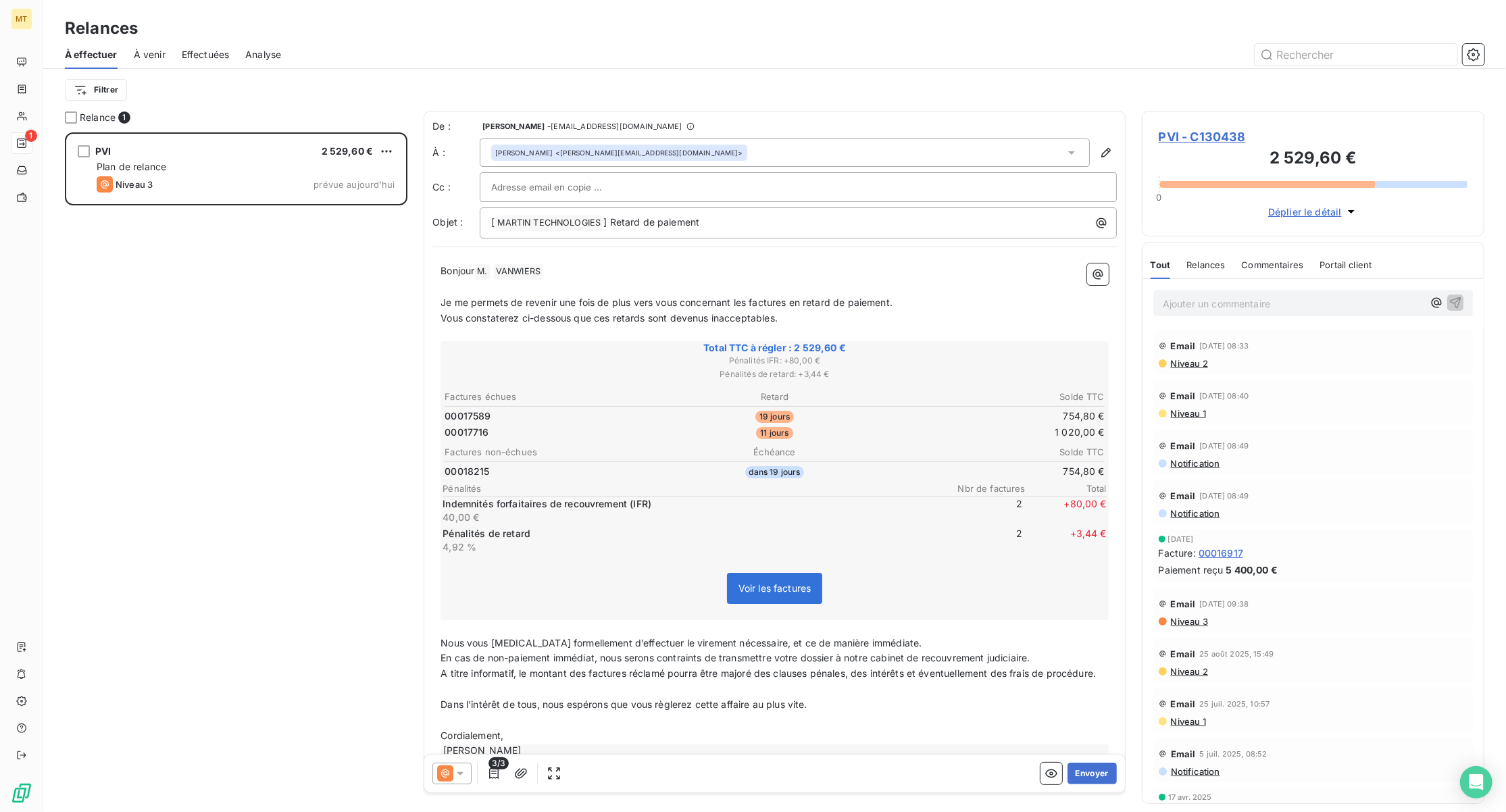
click at [520, 180] on input "text" at bounding box center [563, 188] width 145 height 21
paste input "lewis.horber@sapag-valves.com"
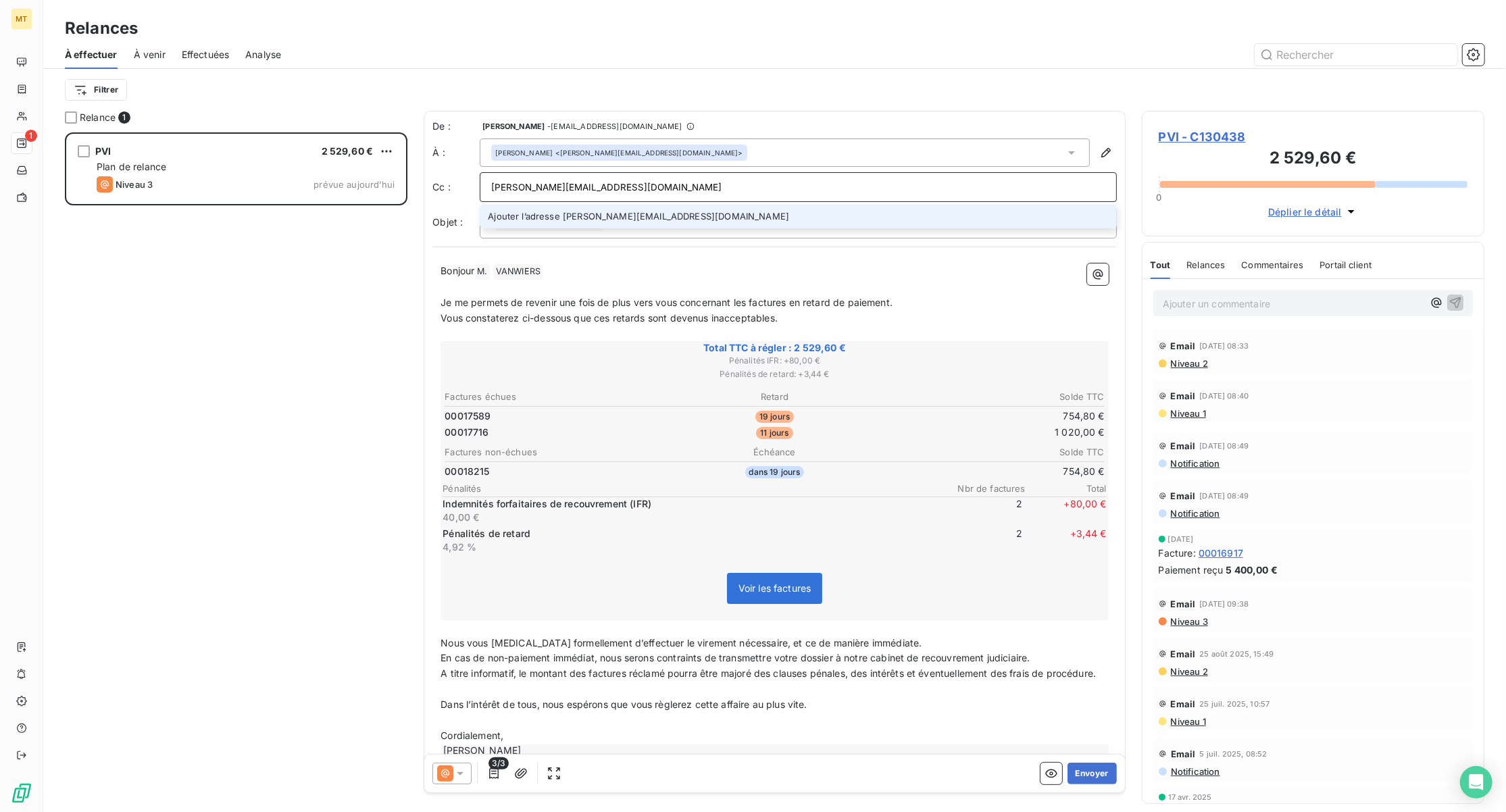
click at [507, 188] on input "lewis.horber@sapag-valves.com" at bounding box center [798, 188] width 614 height 21
type input "lewis.horber@sapag-valves.com"
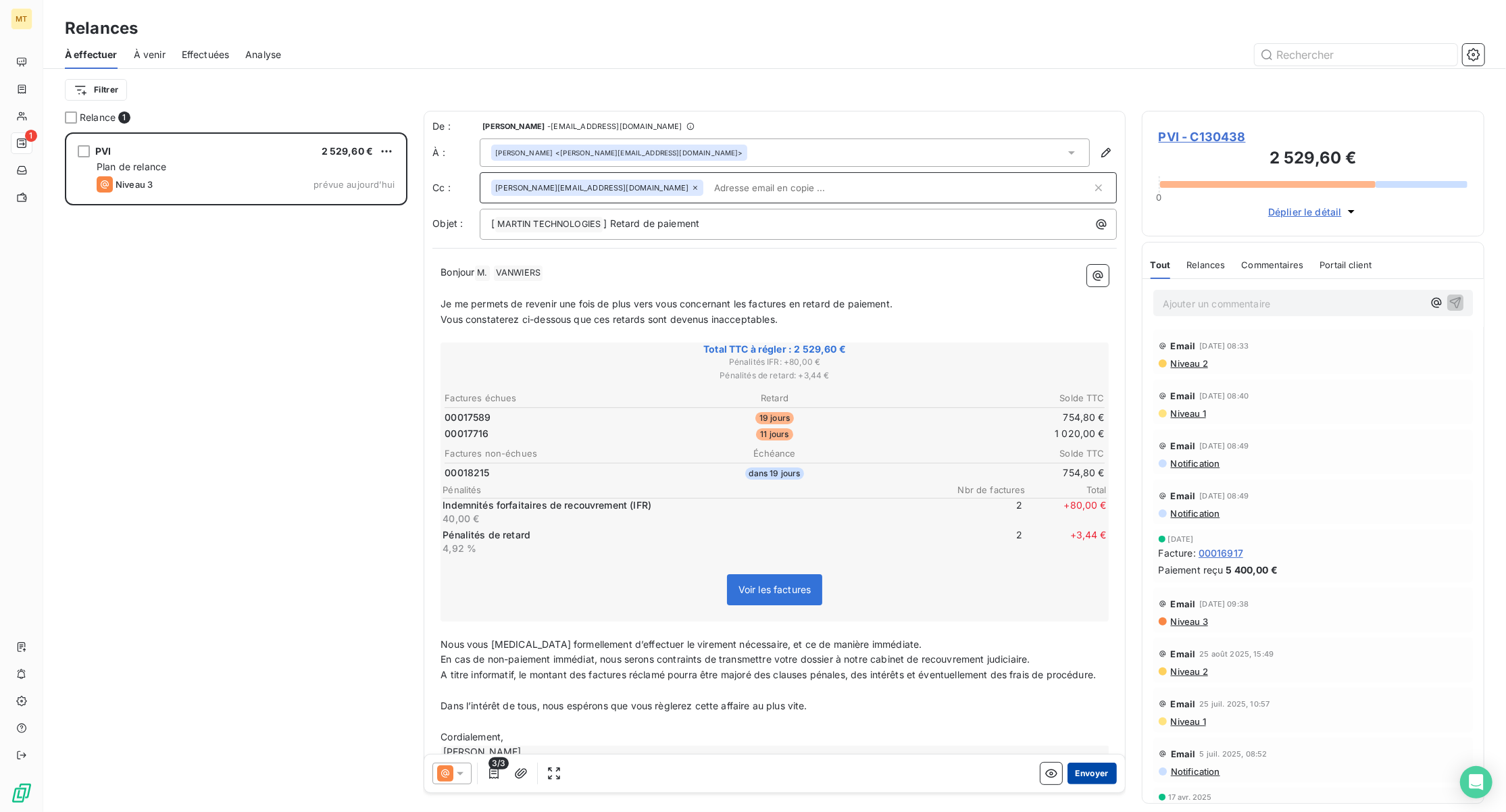
click at [1085, 777] on button "Envoyer" at bounding box center [1092, 773] width 49 height 21
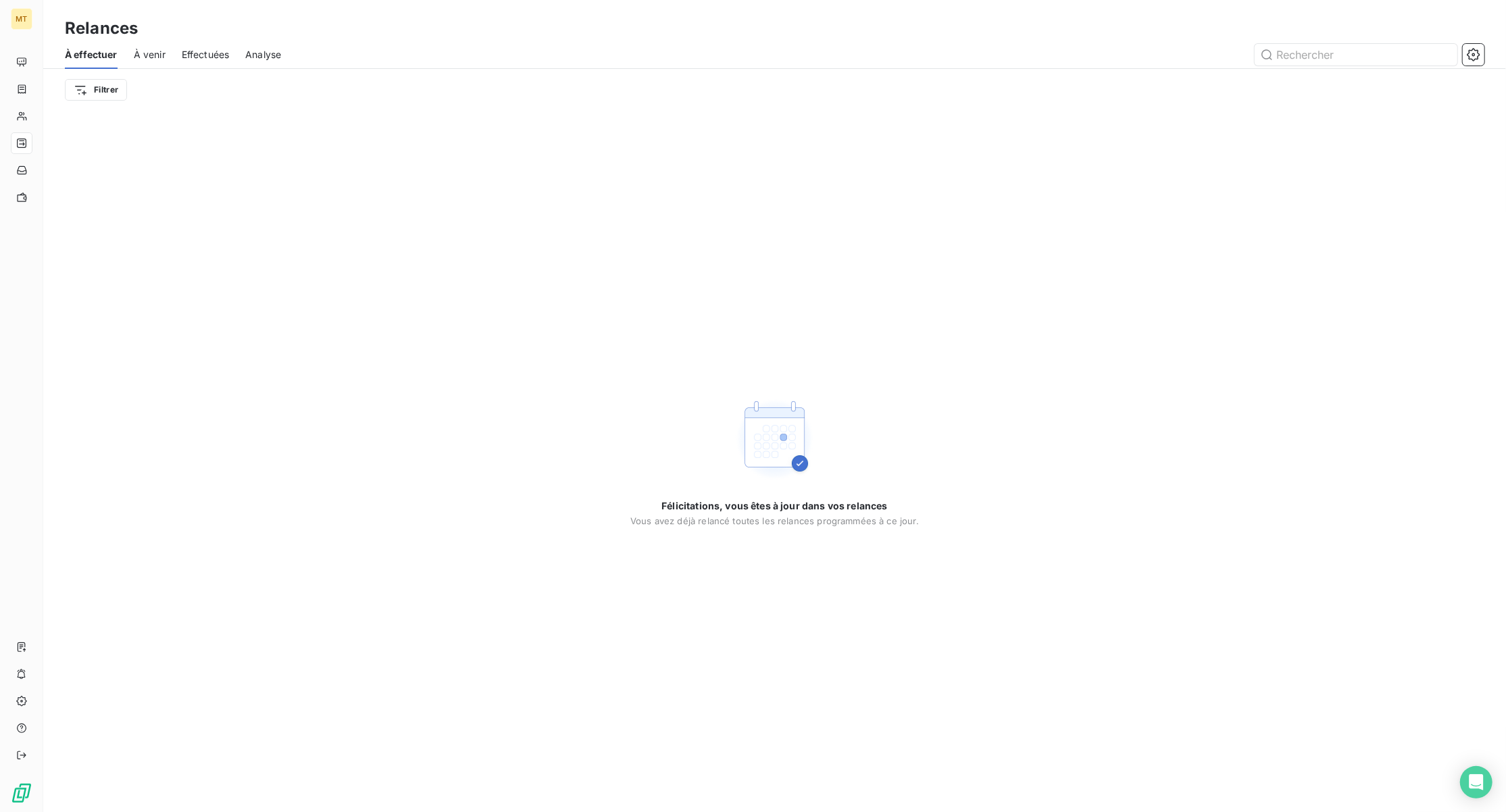
click at [145, 49] on span "À venir" at bounding box center [149, 54] width 32 height 14
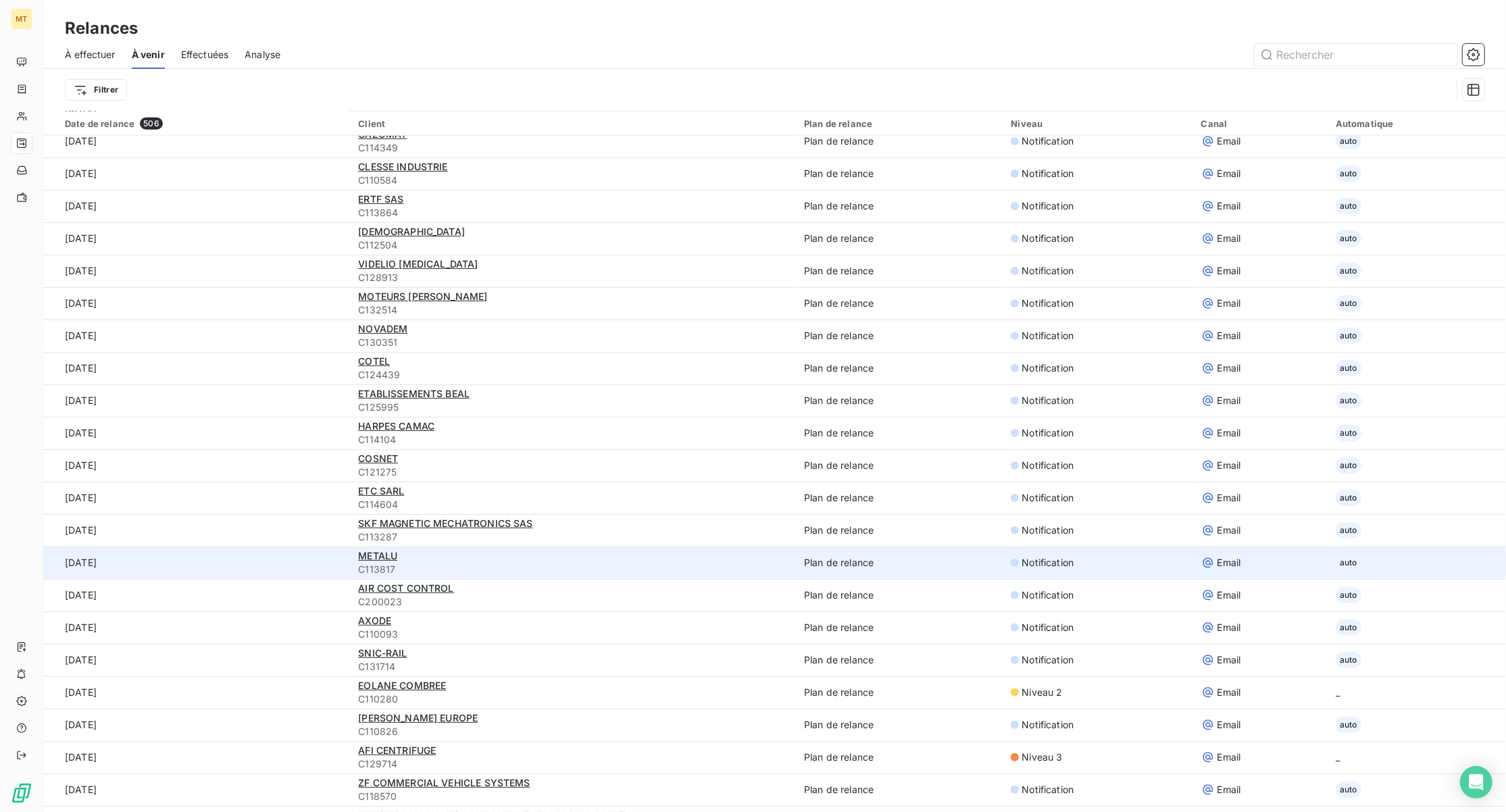
scroll to position [1351, 0]
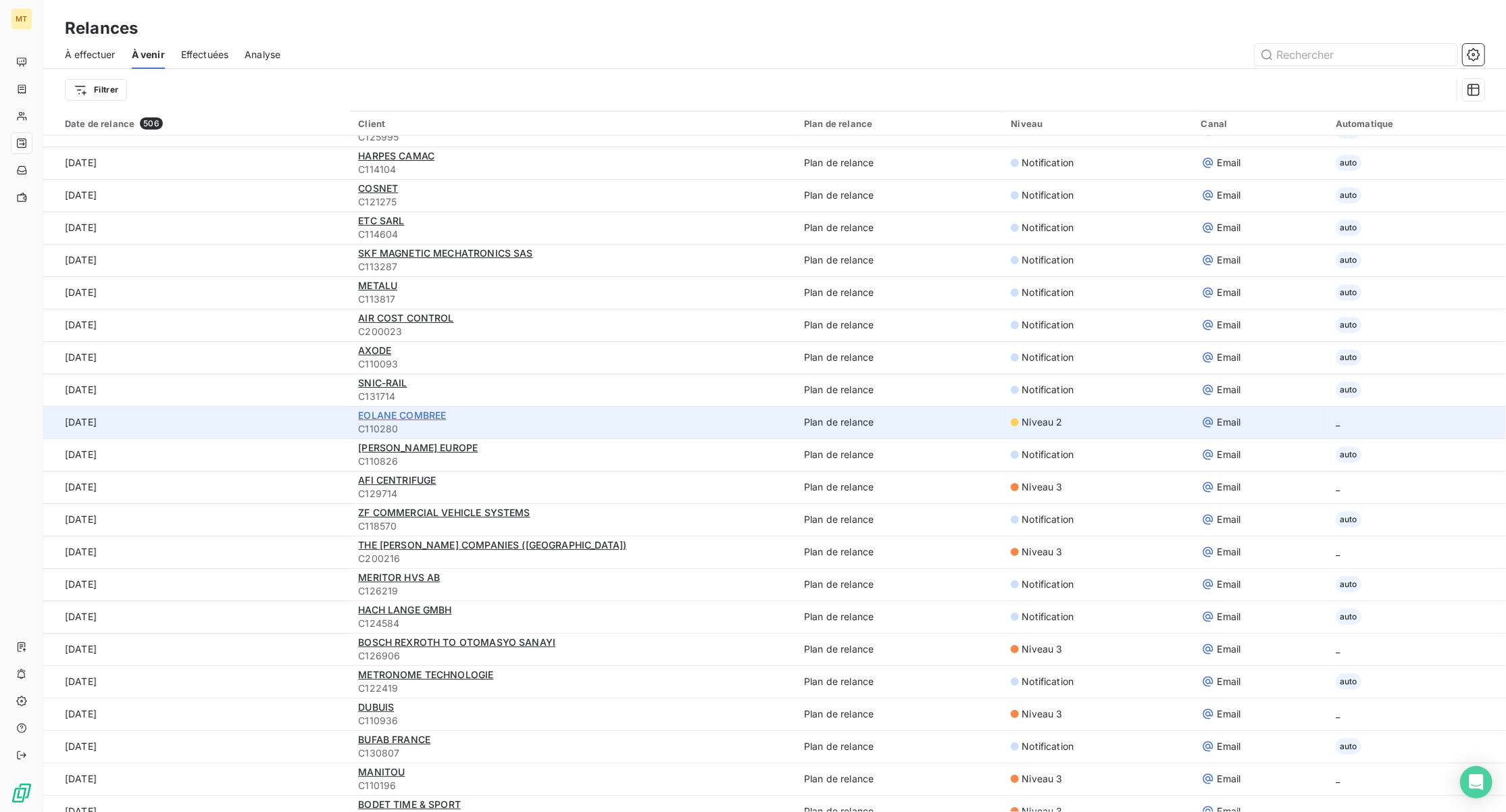
click at [399, 416] on span "EOLANE COMBREE" at bounding box center [402, 415] width 88 height 11
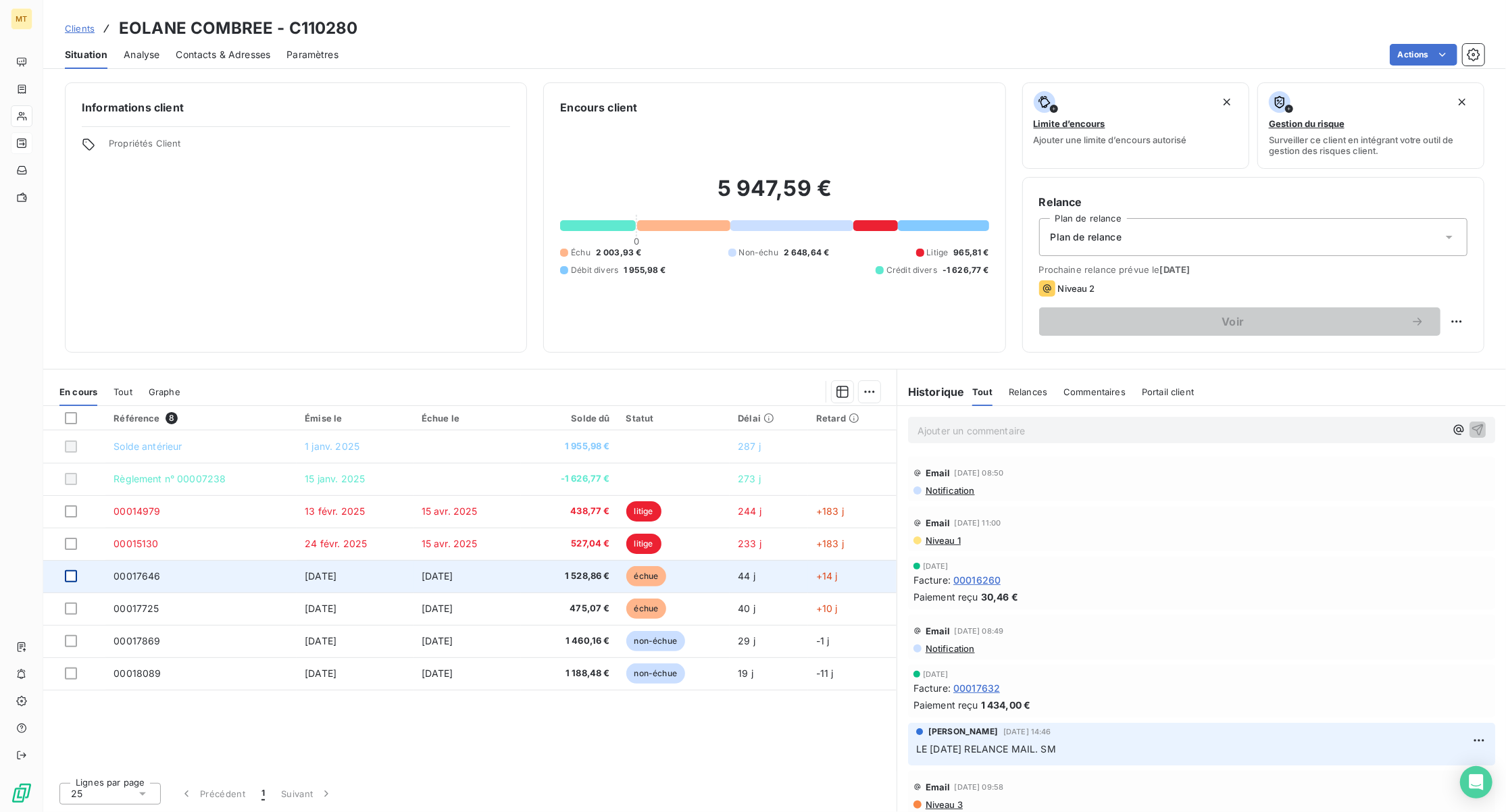
click at [75, 577] on div at bounding box center [71, 576] width 12 height 12
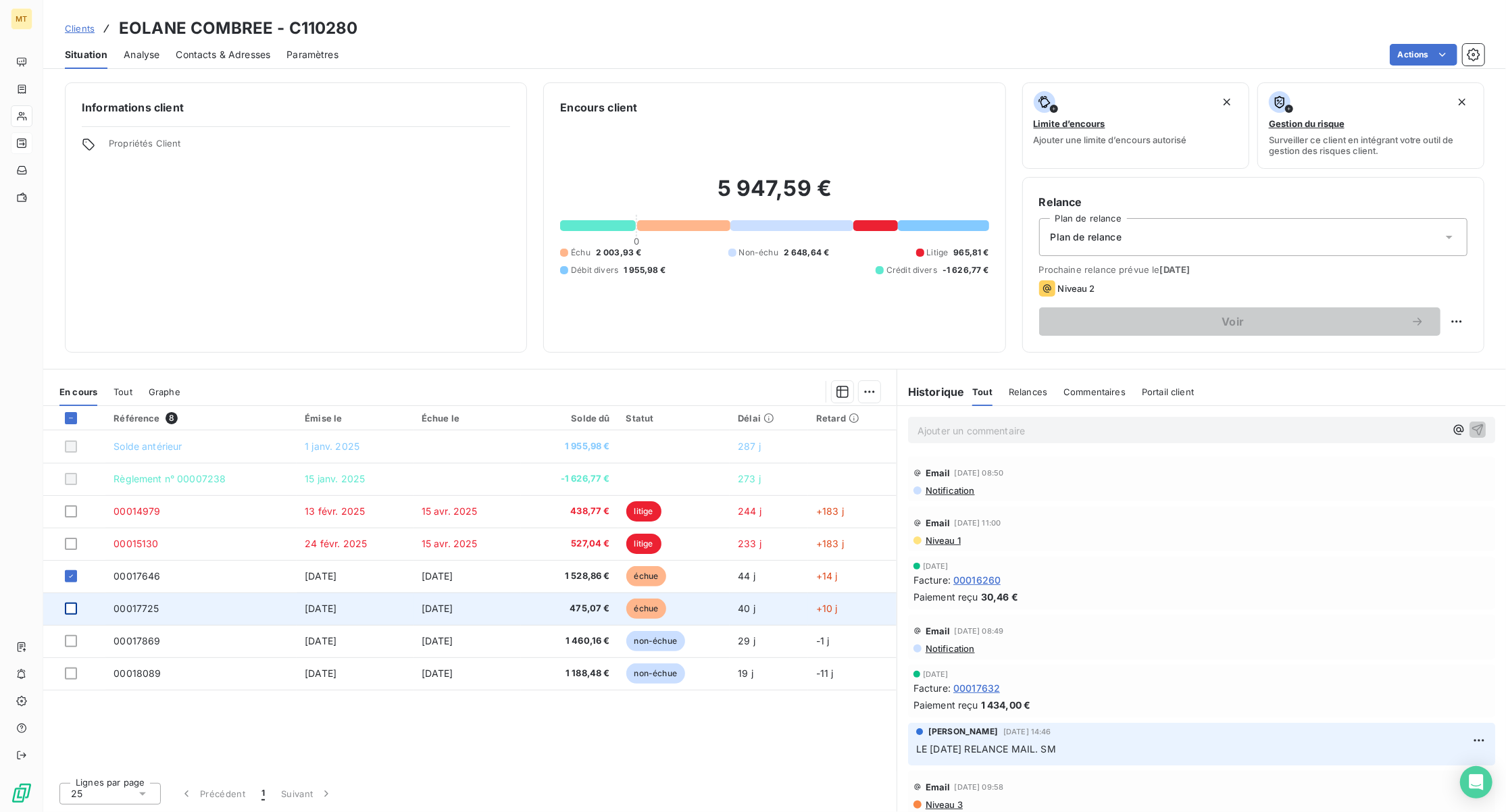
click at [68, 609] on div at bounding box center [71, 608] width 12 height 12
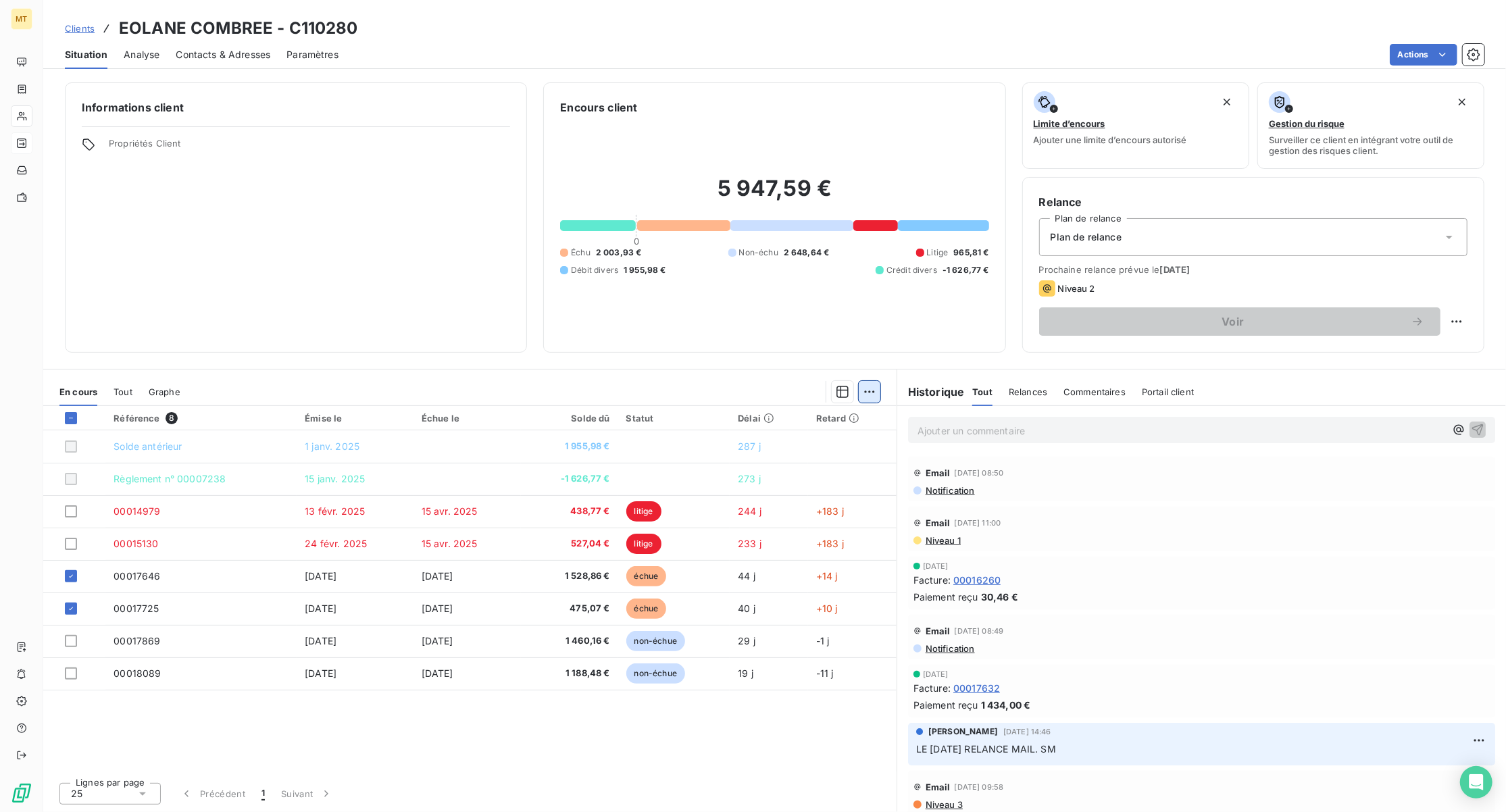
click at [871, 387] on html "MT Clients EOLANE COMBREE - C110280 Situation Analyse Contacts & Adresses Param…" at bounding box center [753, 406] width 1506 height 812
click at [722, 449] on div "Ajouter une promesse de paiement (2 factures)" at bounding box center [750, 446] width 246 height 21
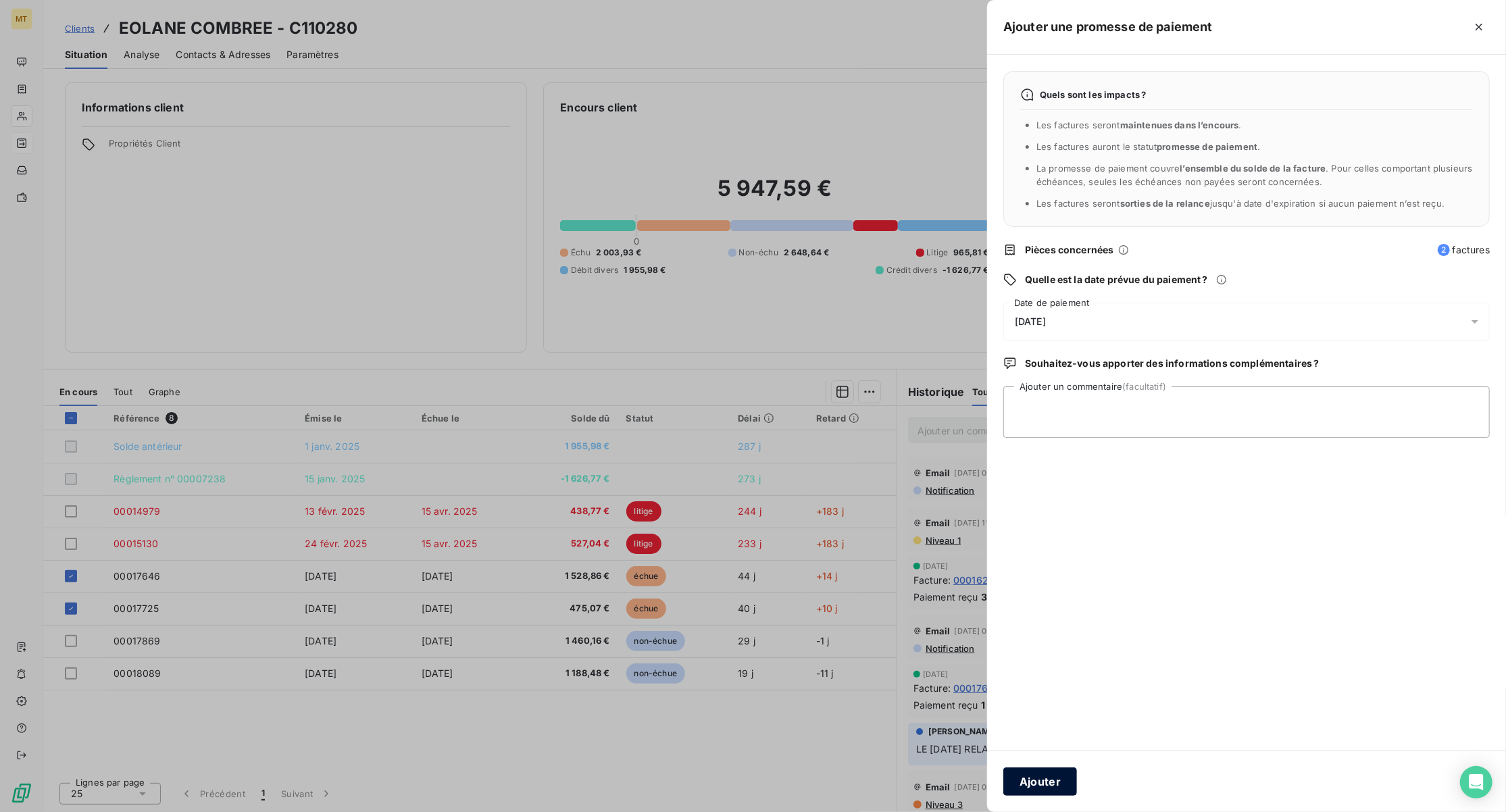
click at [1061, 774] on button "Ajouter" at bounding box center [1040, 782] width 74 height 29
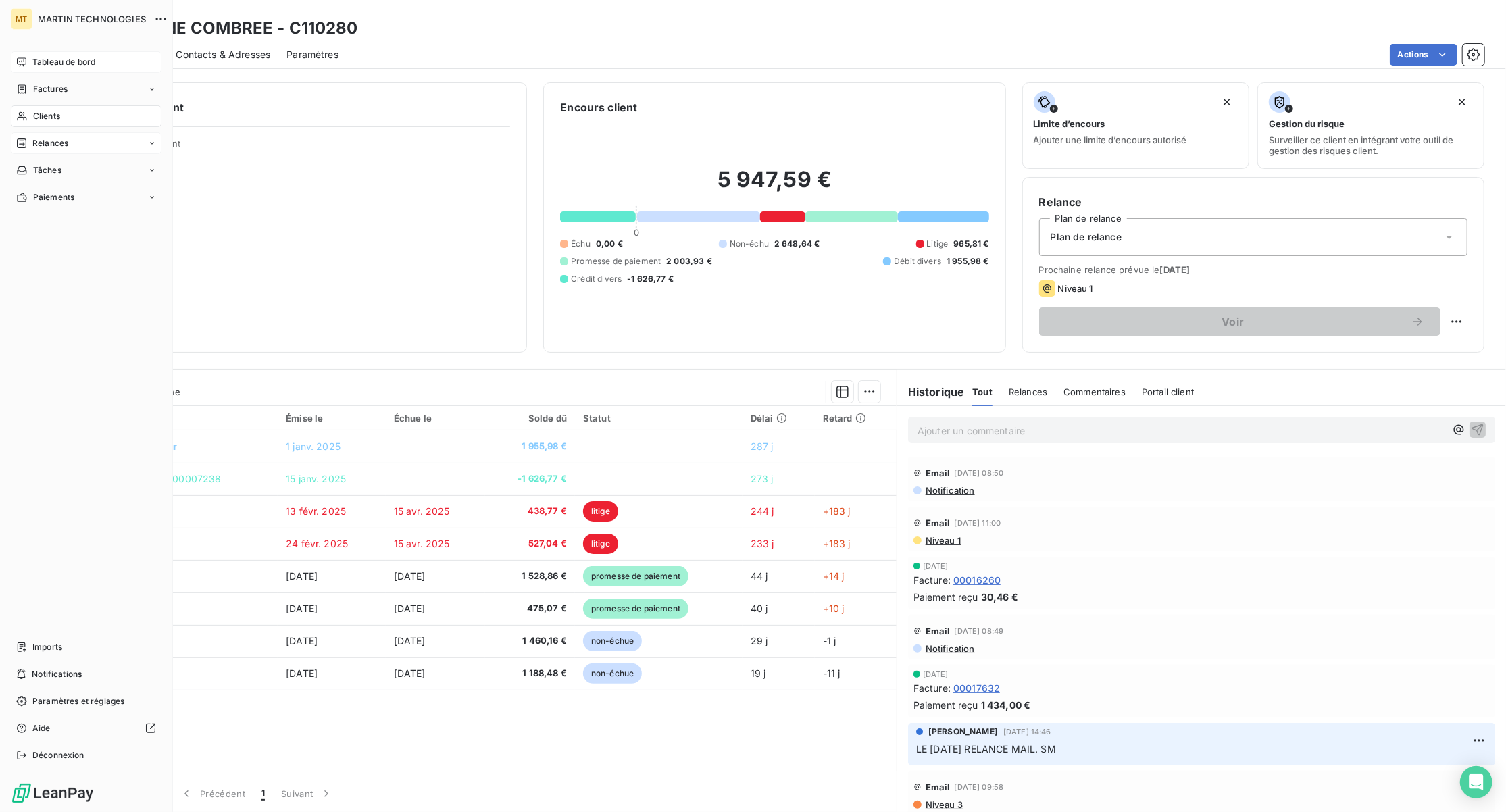
click at [62, 54] on div "Tableau de bord" at bounding box center [87, 62] width 151 height 21
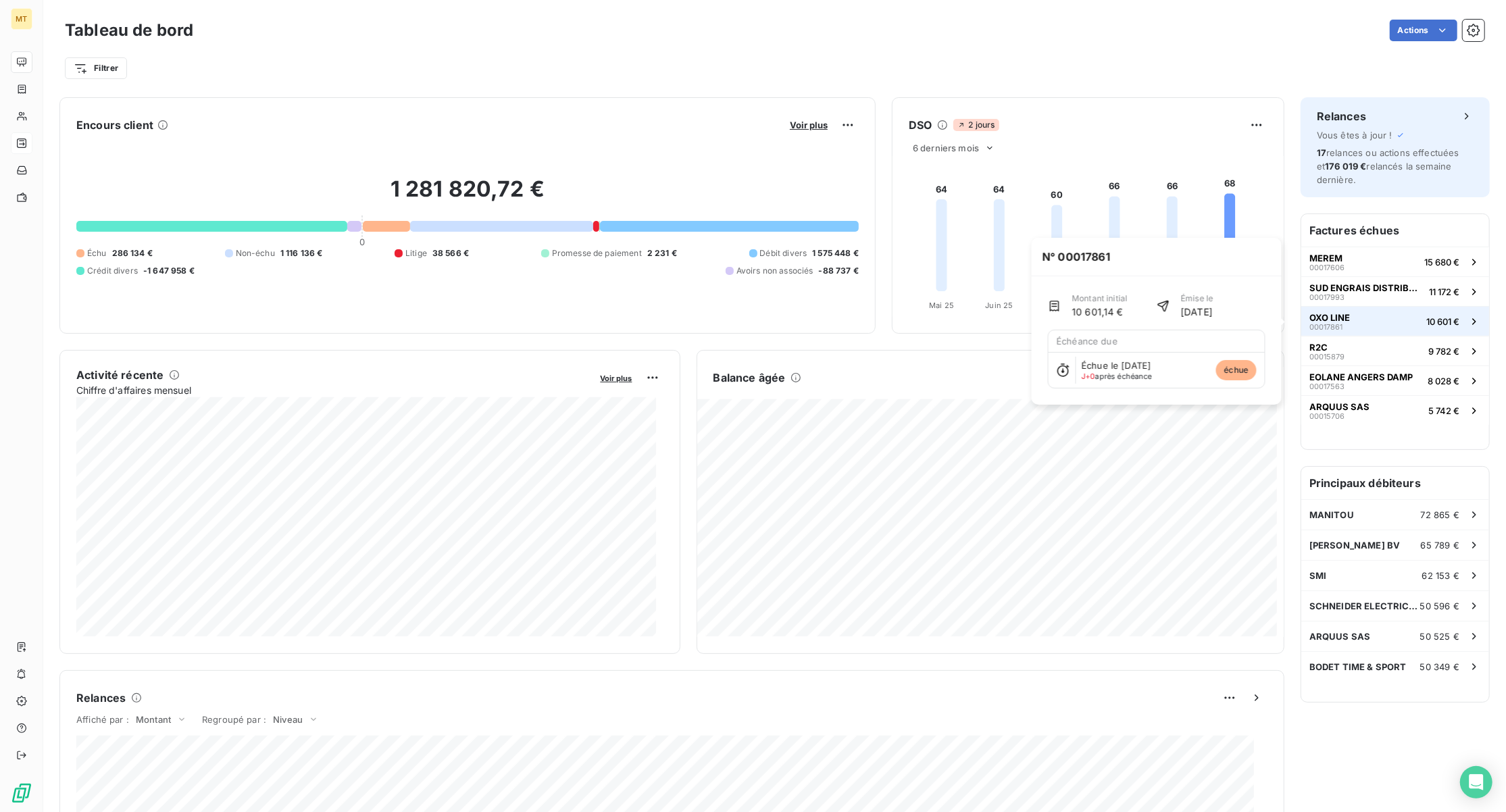
click at [1405, 317] on button "OXO LINE 00017861 10 601 €" at bounding box center [1396, 320] width 188 height 29
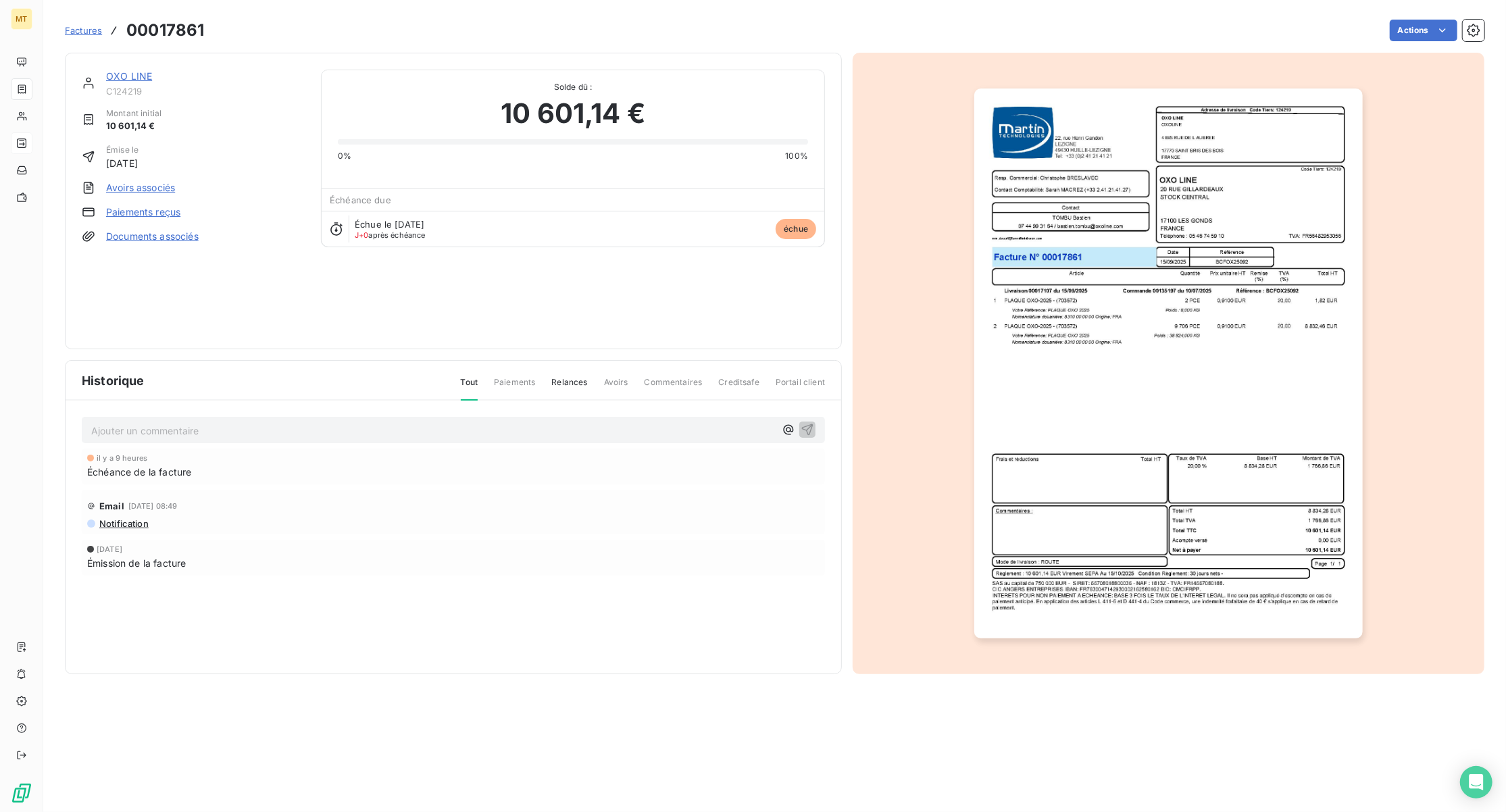
click at [127, 74] on link "OXO LINE" at bounding box center [129, 75] width 46 height 11
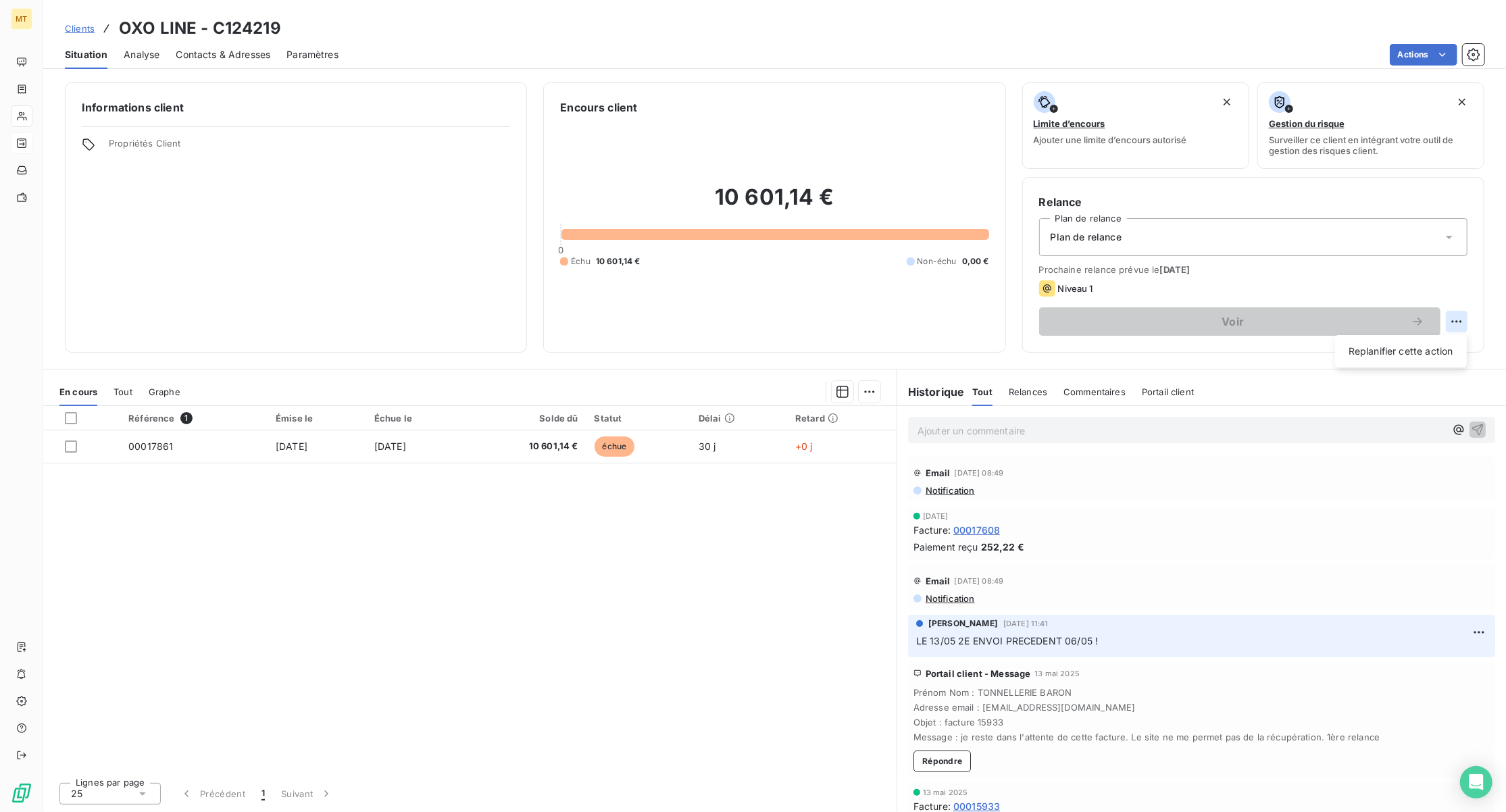
click at [1458, 323] on html "MT Clients OXO LINE - C124219 Situation Analyse Contacts & Adresses Paramètres …" at bounding box center [753, 406] width 1506 height 812
click at [1411, 347] on div "Replanifier cette action" at bounding box center [1401, 351] width 121 height 21
select select "9"
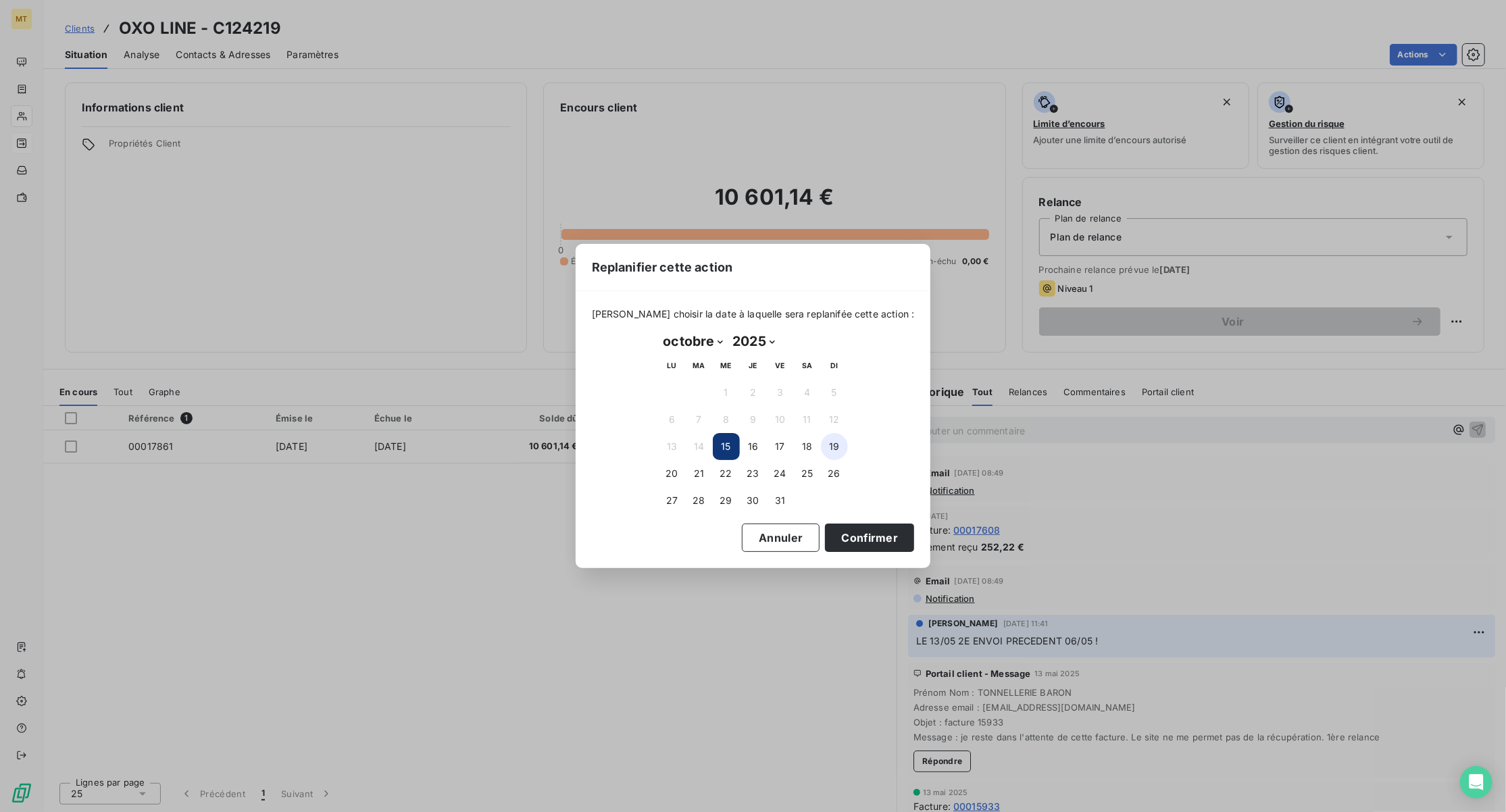
click at [836, 443] on button "19" at bounding box center [834, 447] width 27 height 27
click at [855, 536] on button "Confirmer" at bounding box center [869, 538] width 89 height 29
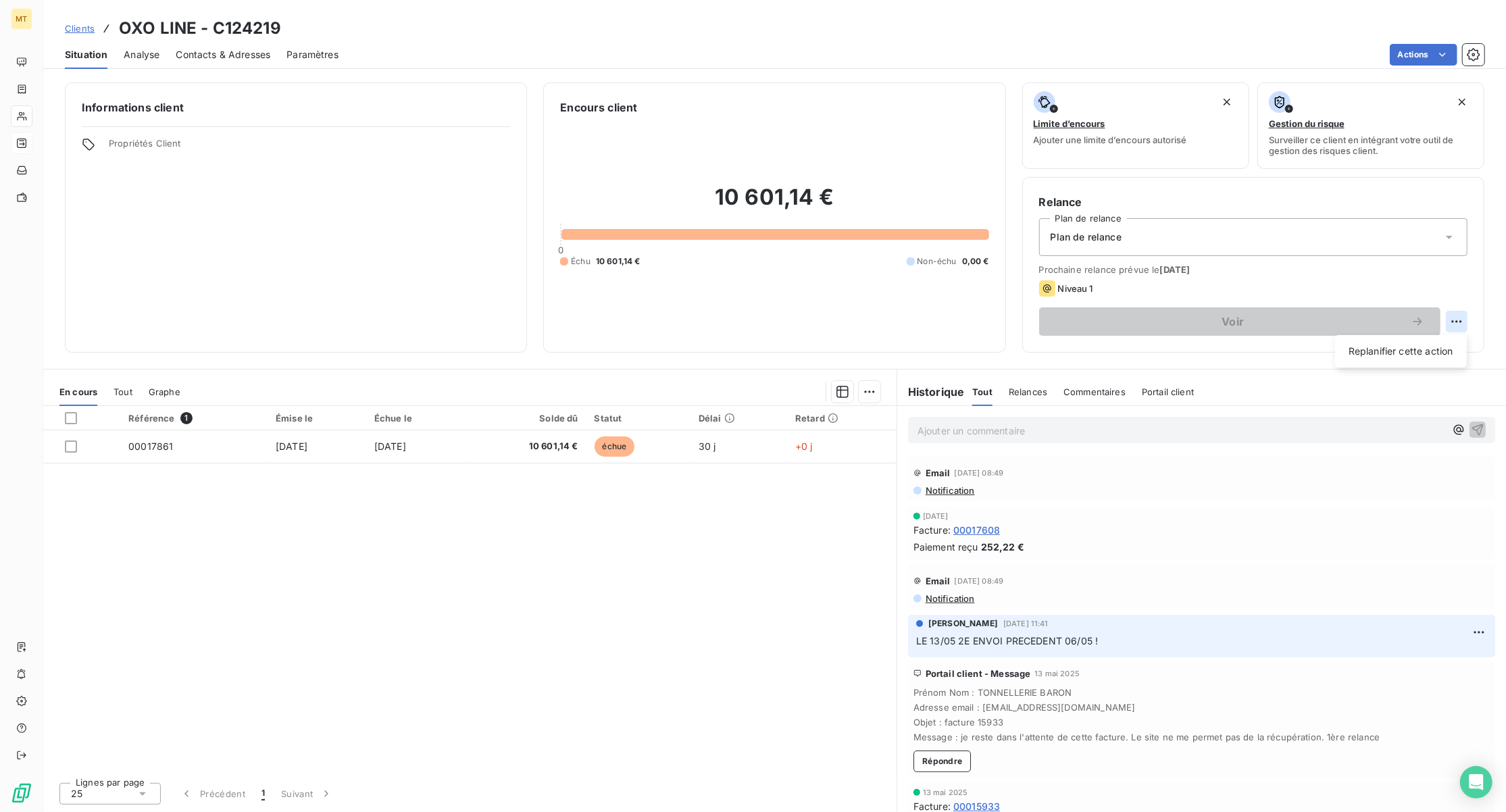
click at [1458, 324] on html "MT Clients OXO LINE - C124219 Situation Analyse Contacts & Adresses Paramètres …" at bounding box center [753, 406] width 1506 height 812
click at [1392, 350] on div "Replanifier cette action" at bounding box center [1401, 351] width 121 height 21
select select "9"
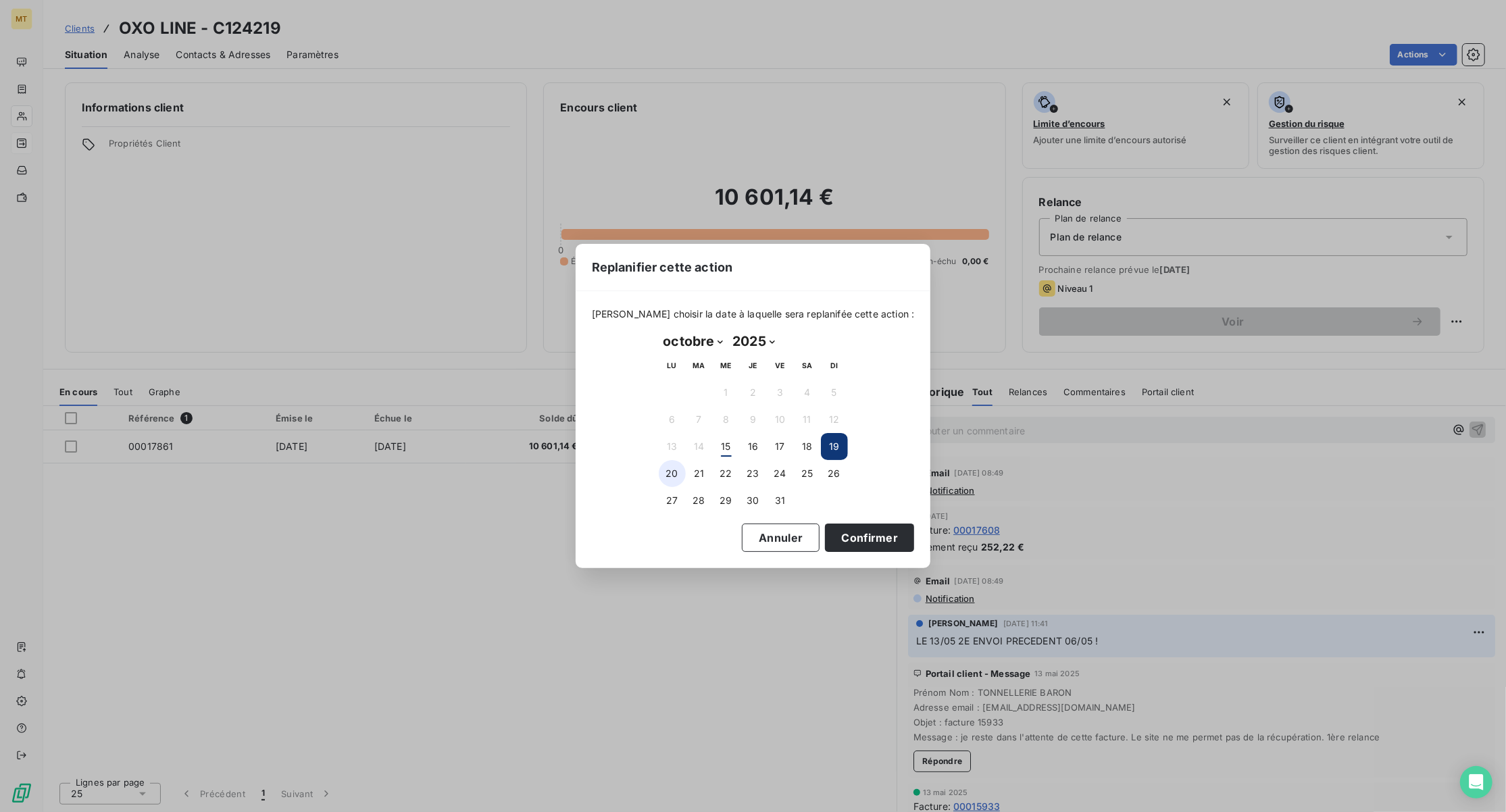
click at [677, 471] on button "20" at bounding box center [672, 474] width 27 height 27
click at [857, 538] on button "Confirmer" at bounding box center [869, 538] width 89 height 29
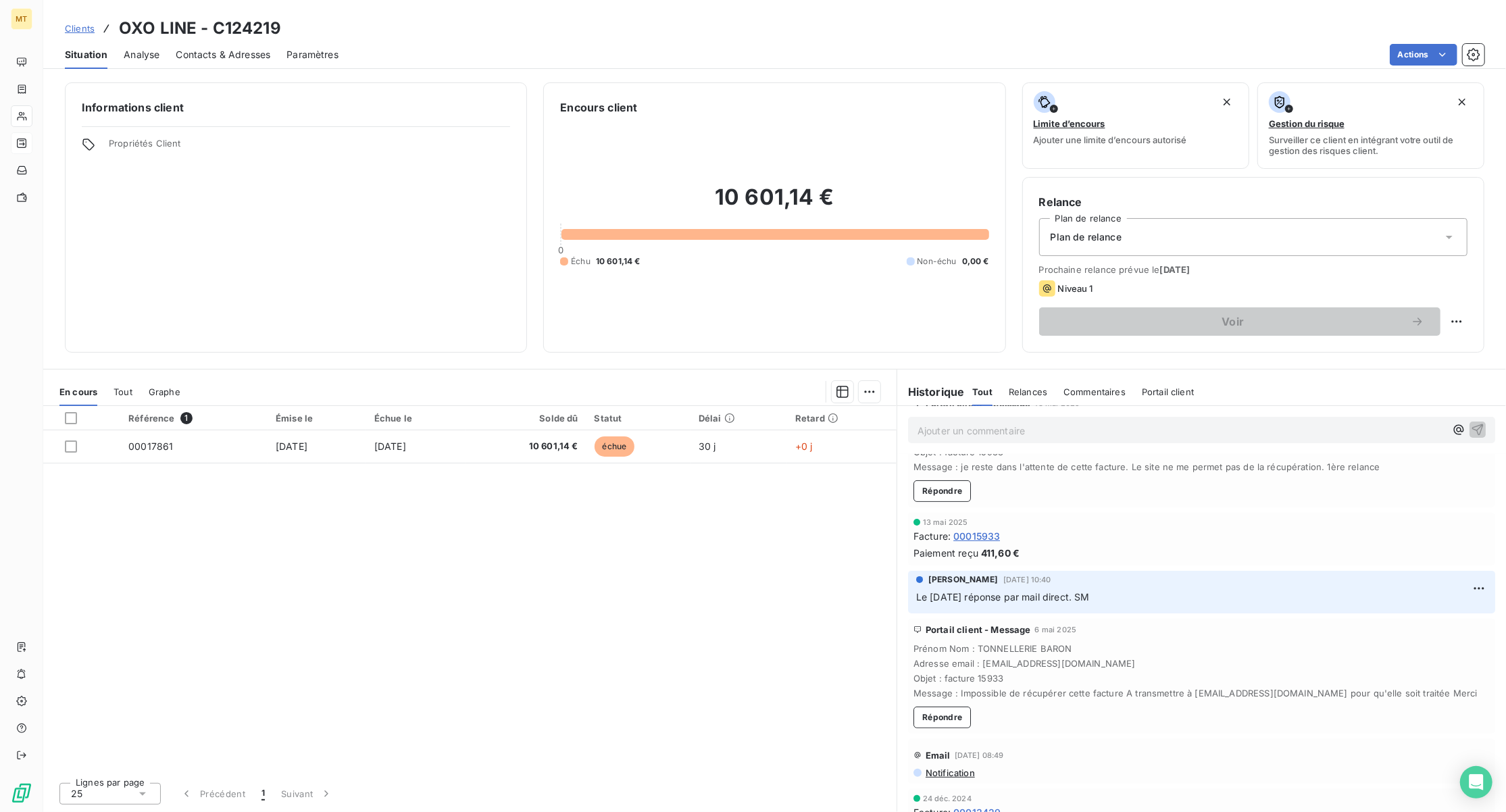
scroll to position [180, 0]
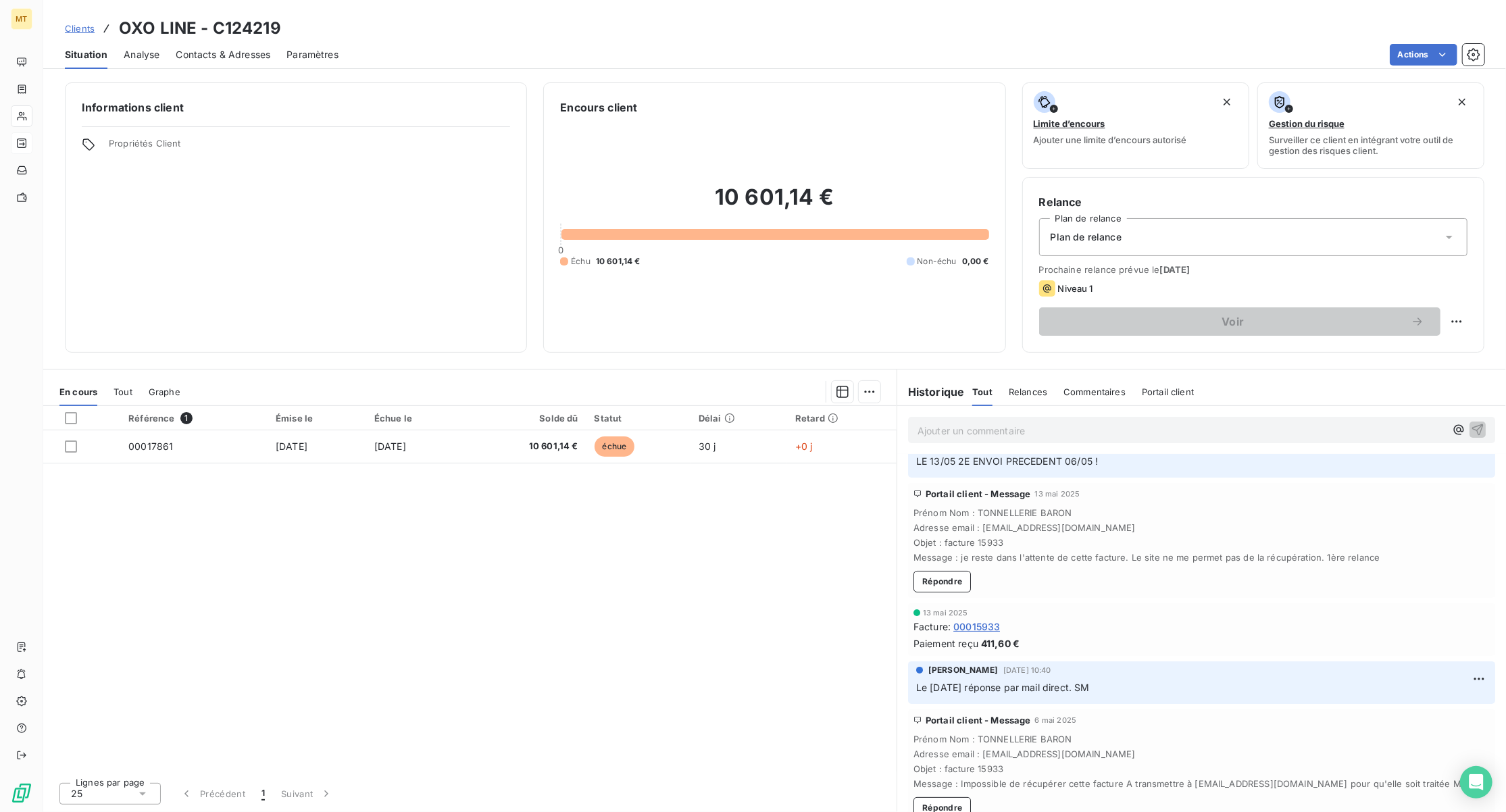
click at [201, 54] on span "Contacts & Adresses" at bounding box center [223, 54] width 95 height 14
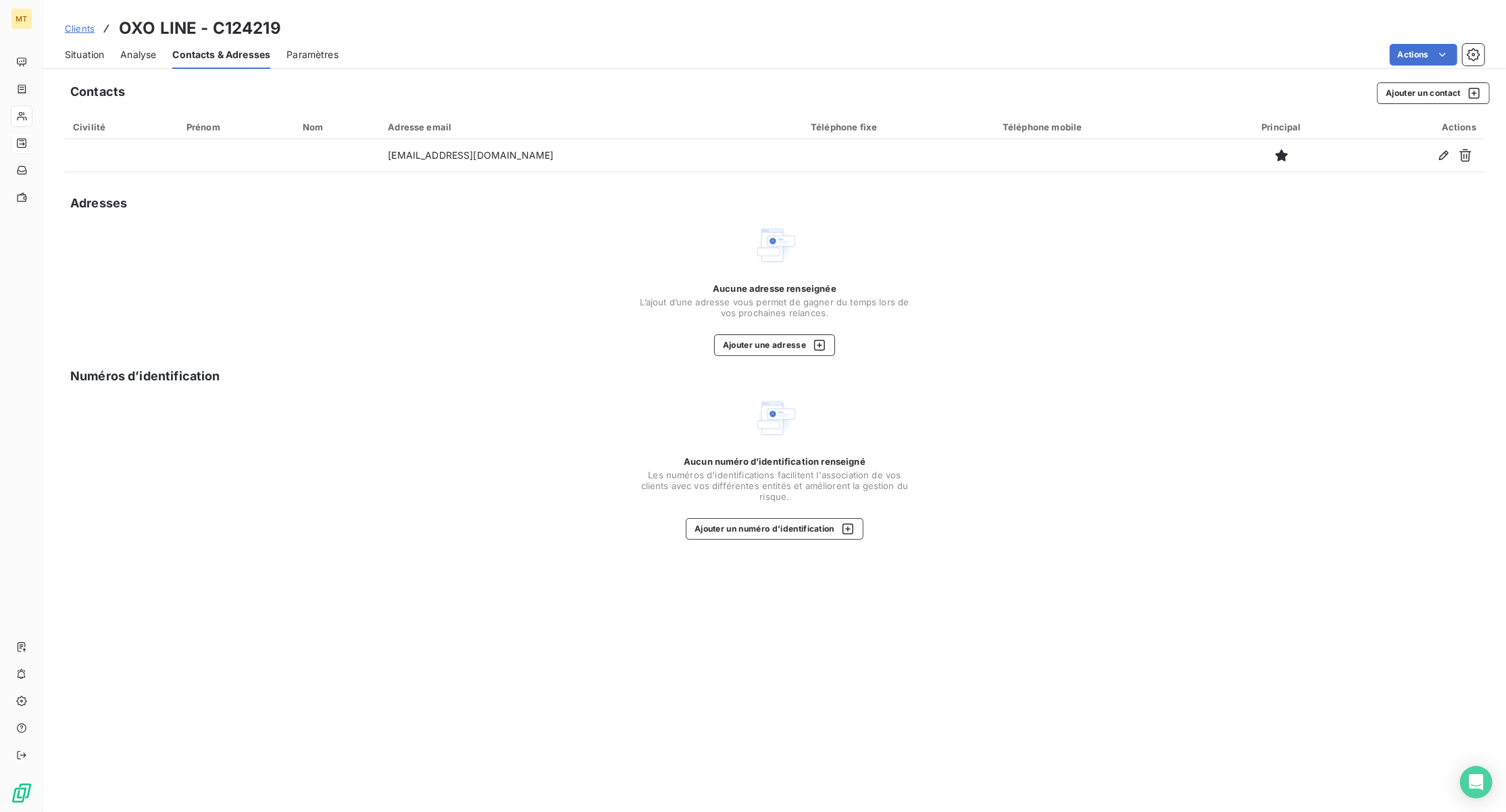
click at [72, 56] on span "Situation" at bounding box center [84, 54] width 39 height 14
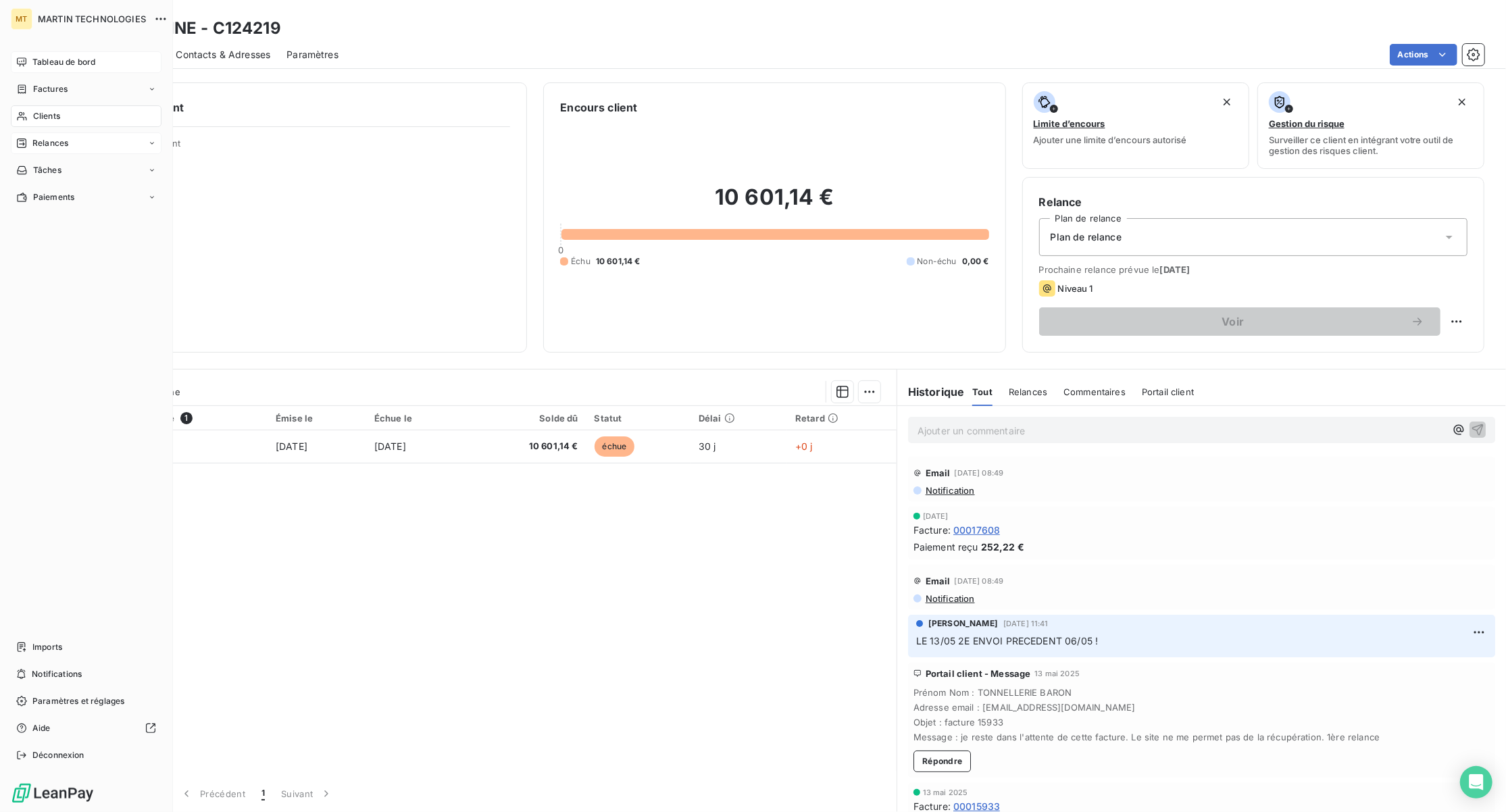
click at [63, 62] on span "Tableau de bord" at bounding box center [64, 62] width 63 height 12
